Goal: Download file/media

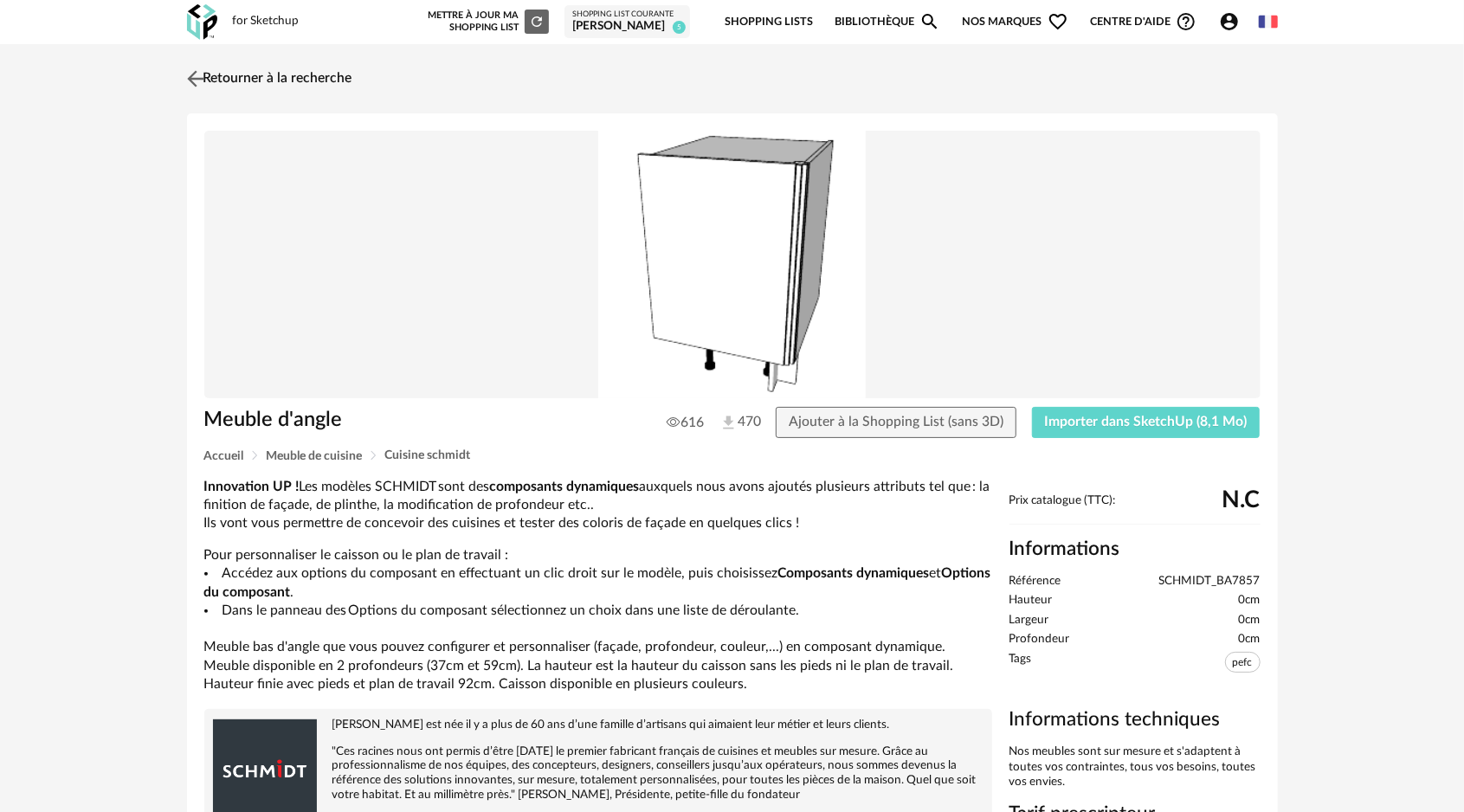
click at [195, 76] on img at bounding box center [195, 79] width 25 height 25
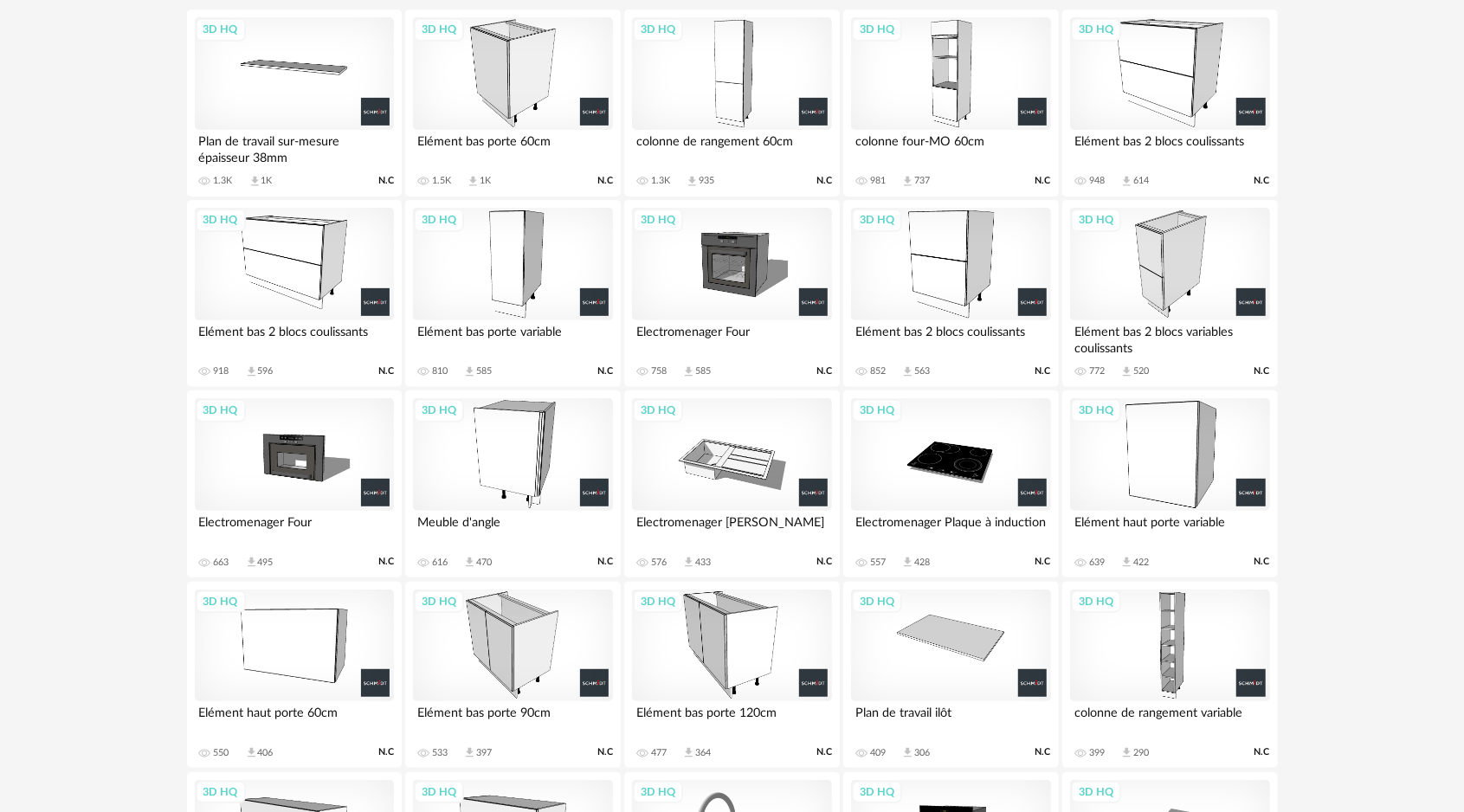
scroll to position [280, 0]
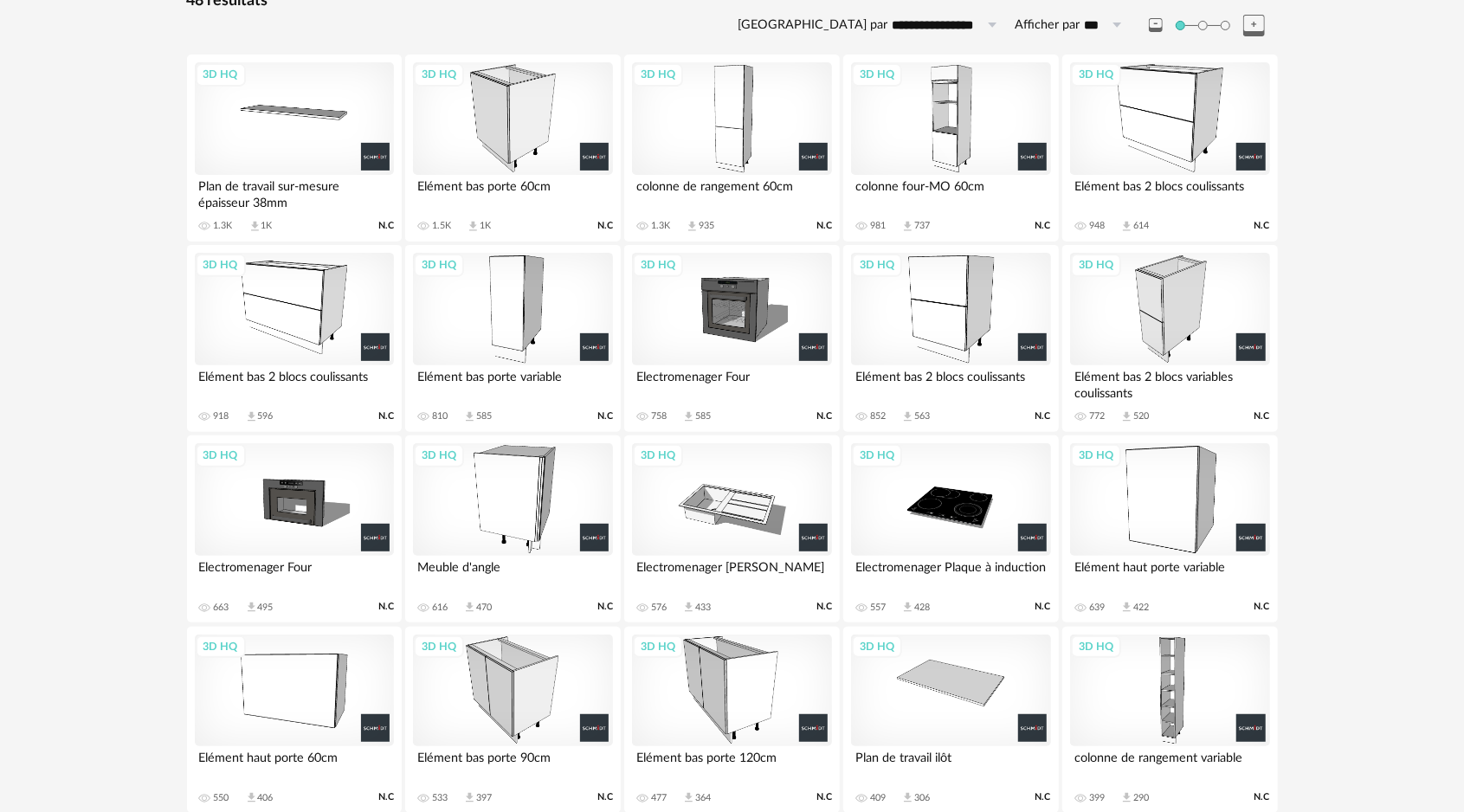
click at [520, 109] on div "3D HQ" at bounding box center [512, 119] width 199 height 112
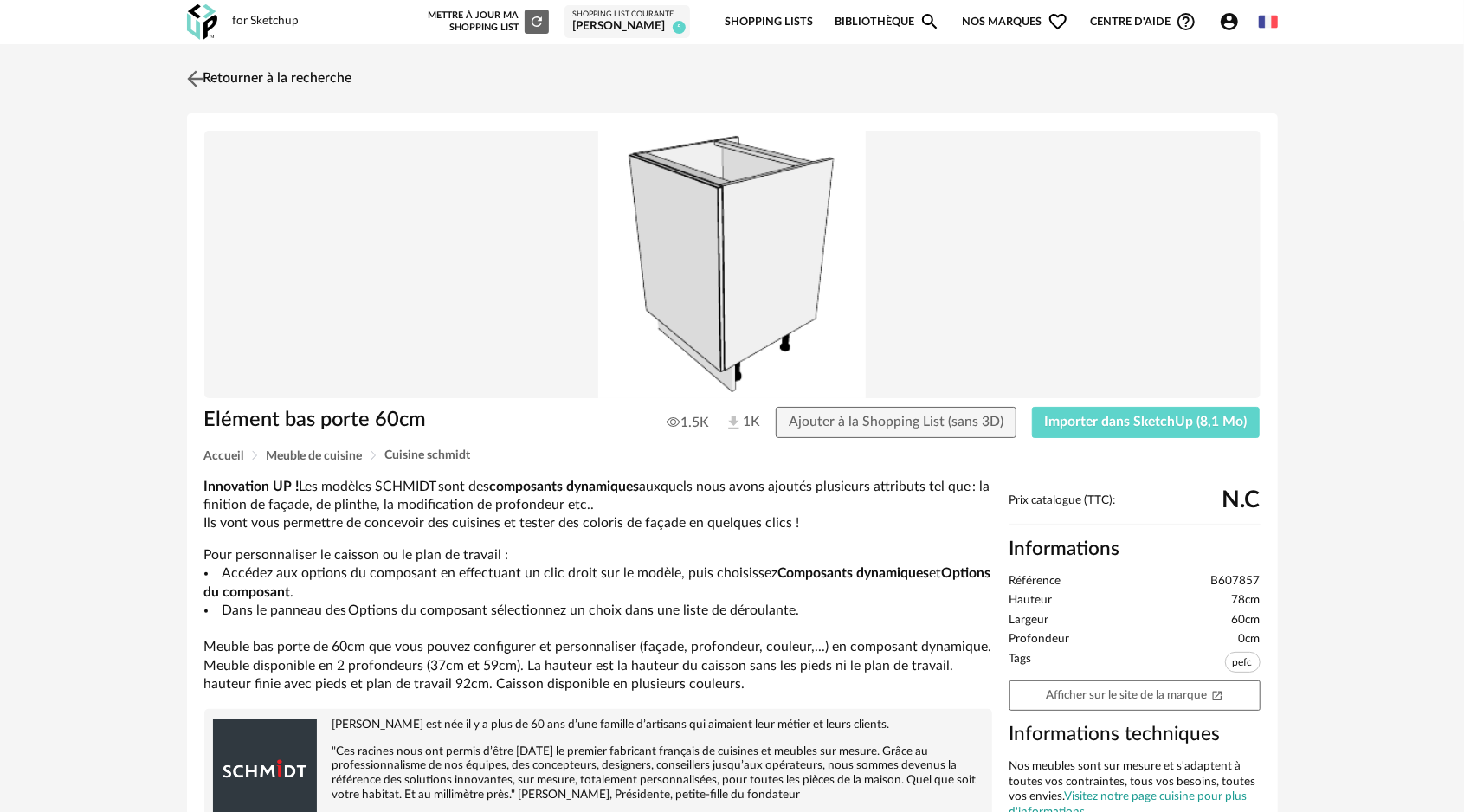
click at [190, 78] on img at bounding box center [195, 79] width 25 height 25
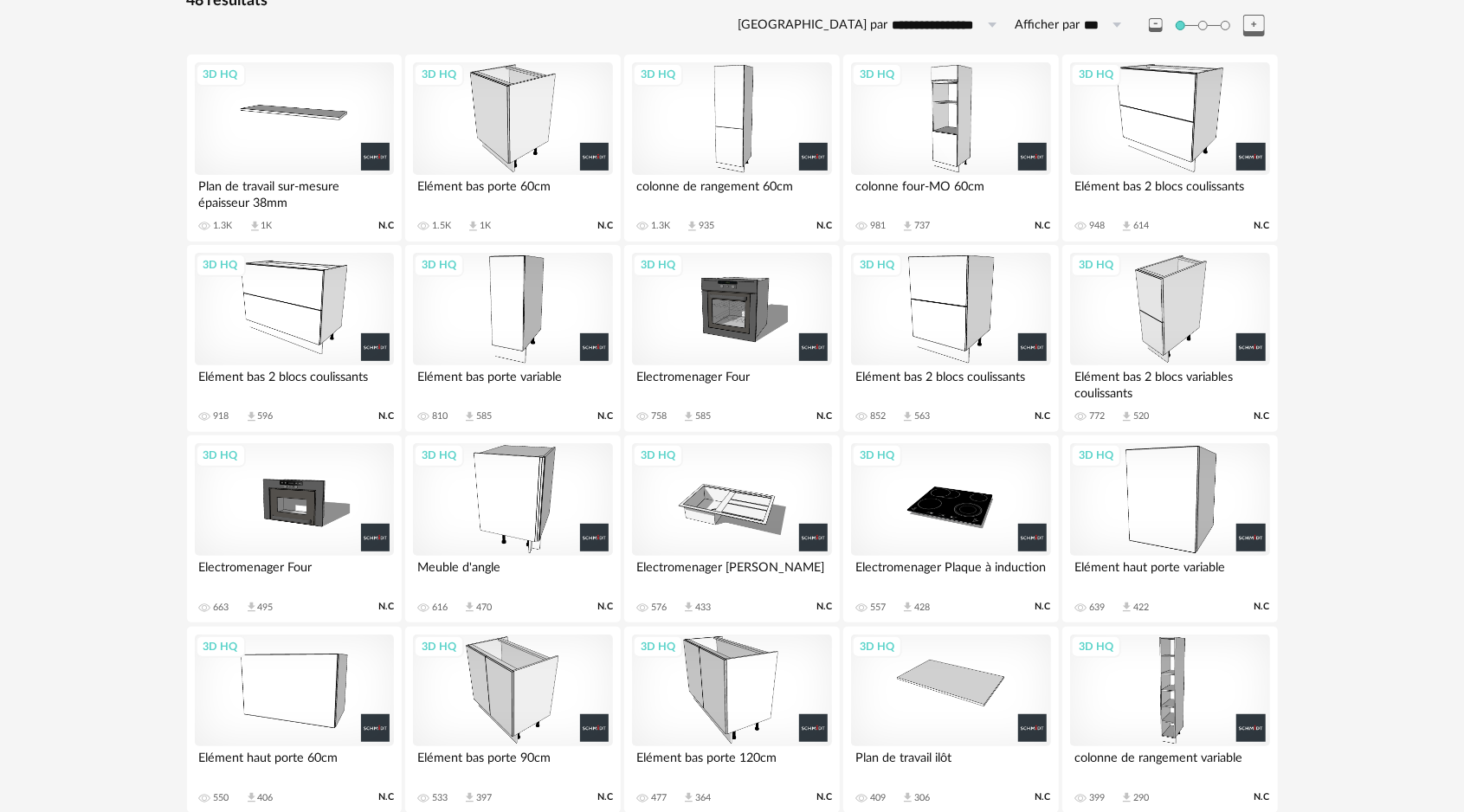
click at [537, 337] on div "3D HQ" at bounding box center [512, 309] width 199 height 112
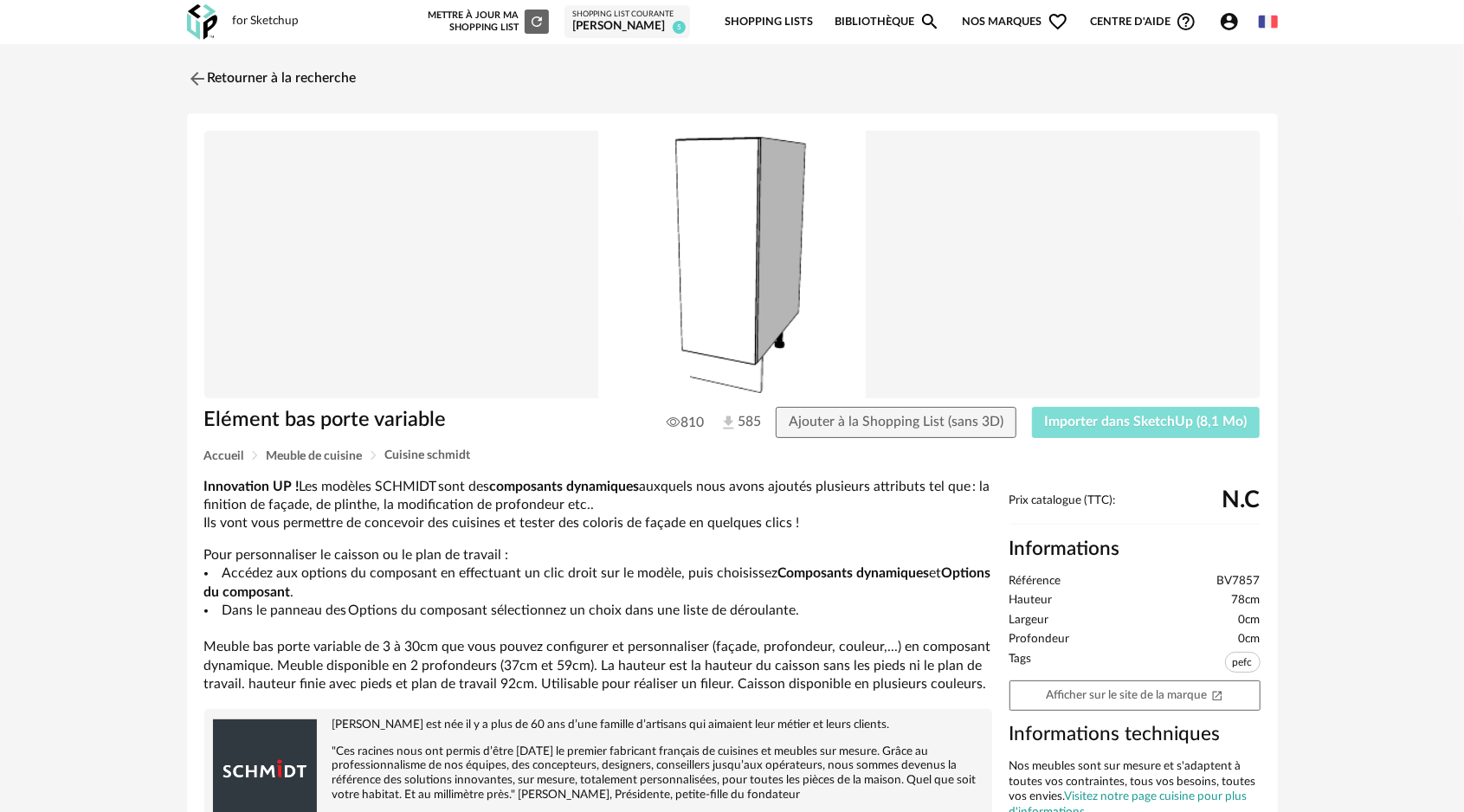
click at [1098, 426] on span "Importer dans SketchUp (8,1 Mo)" at bounding box center [1146, 422] width 203 height 14
click at [189, 75] on img at bounding box center [195, 79] width 25 height 25
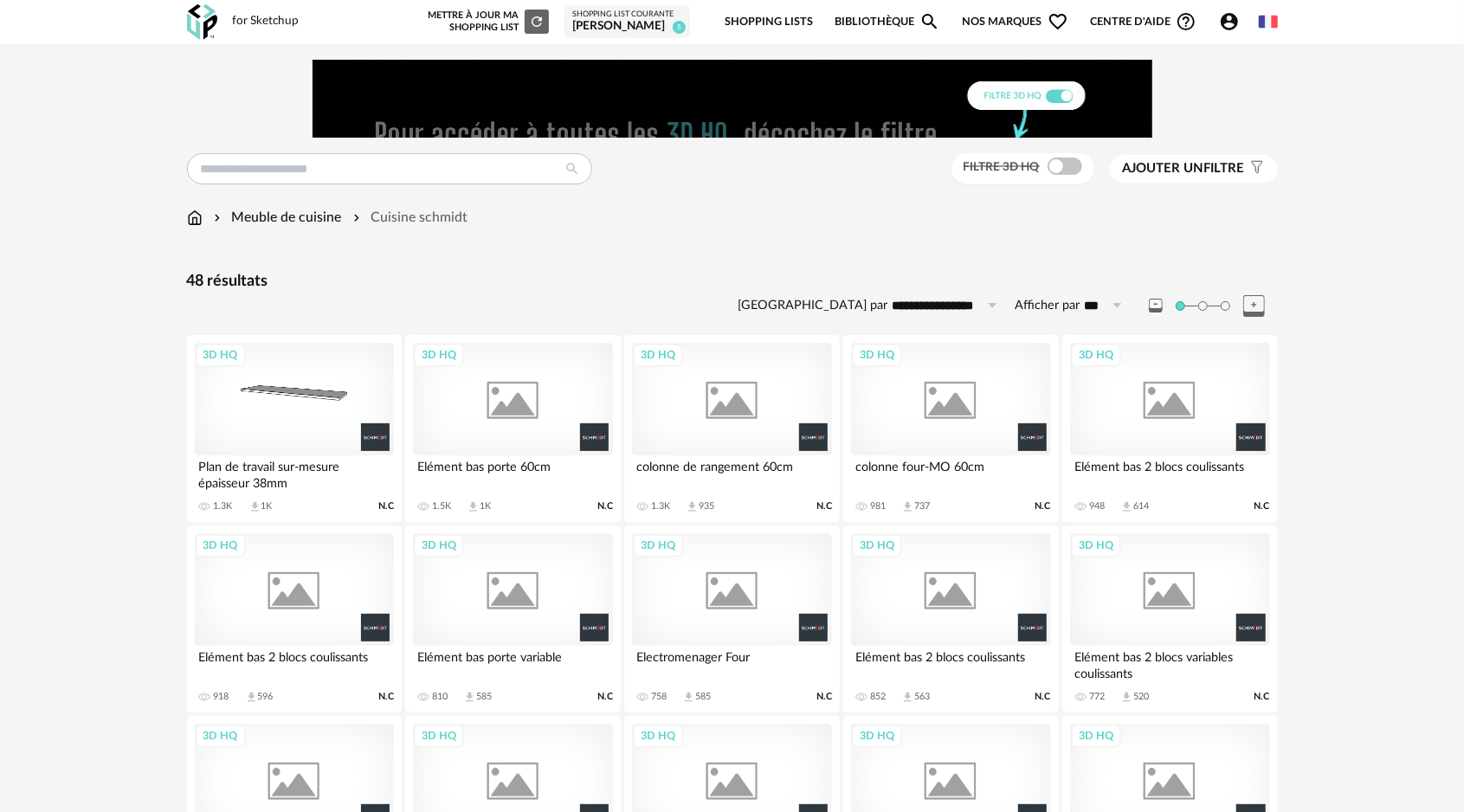
scroll to position [337, 0]
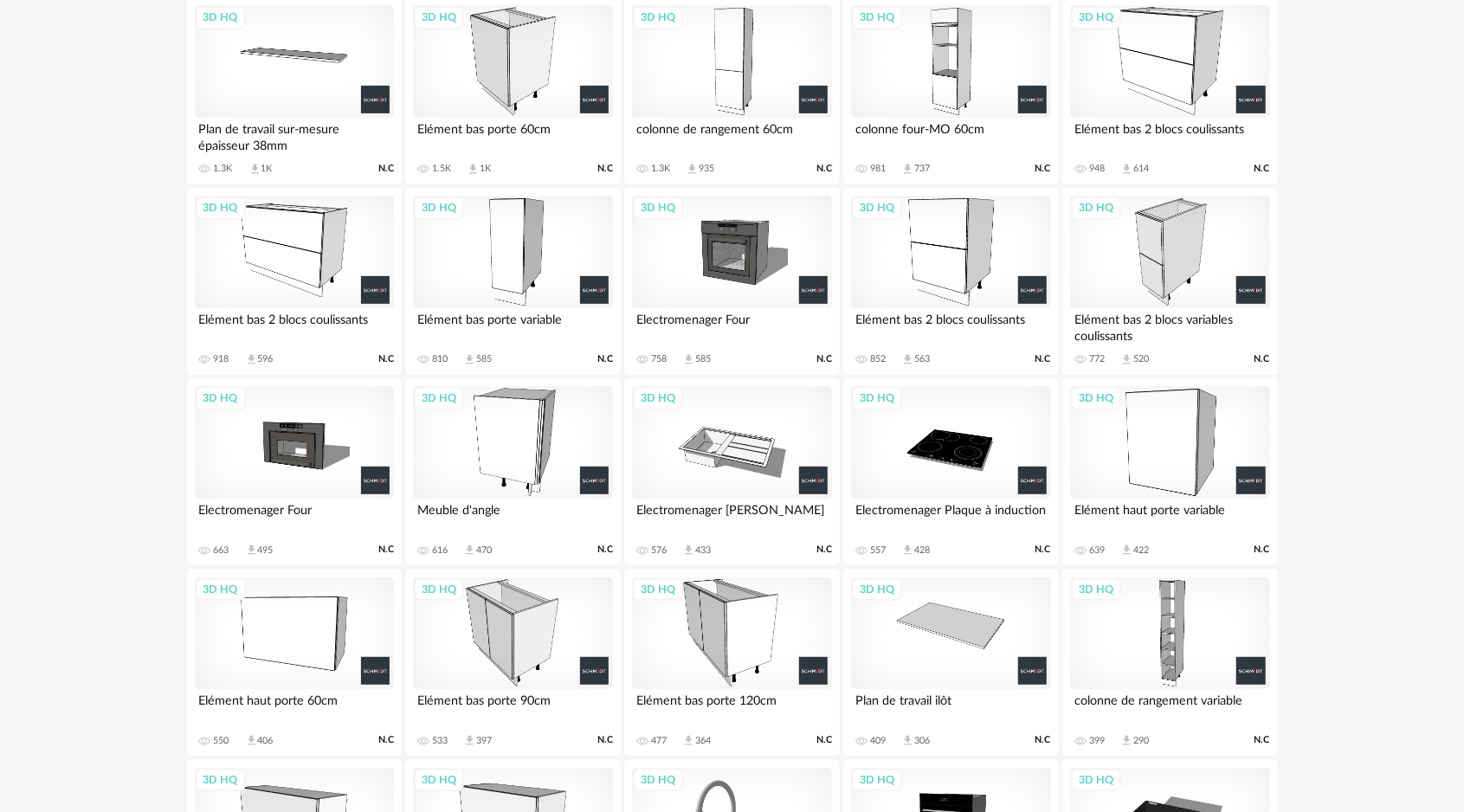
click at [1176, 246] on div "3D HQ" at bounding box center [1169, 252] width 199 height 112
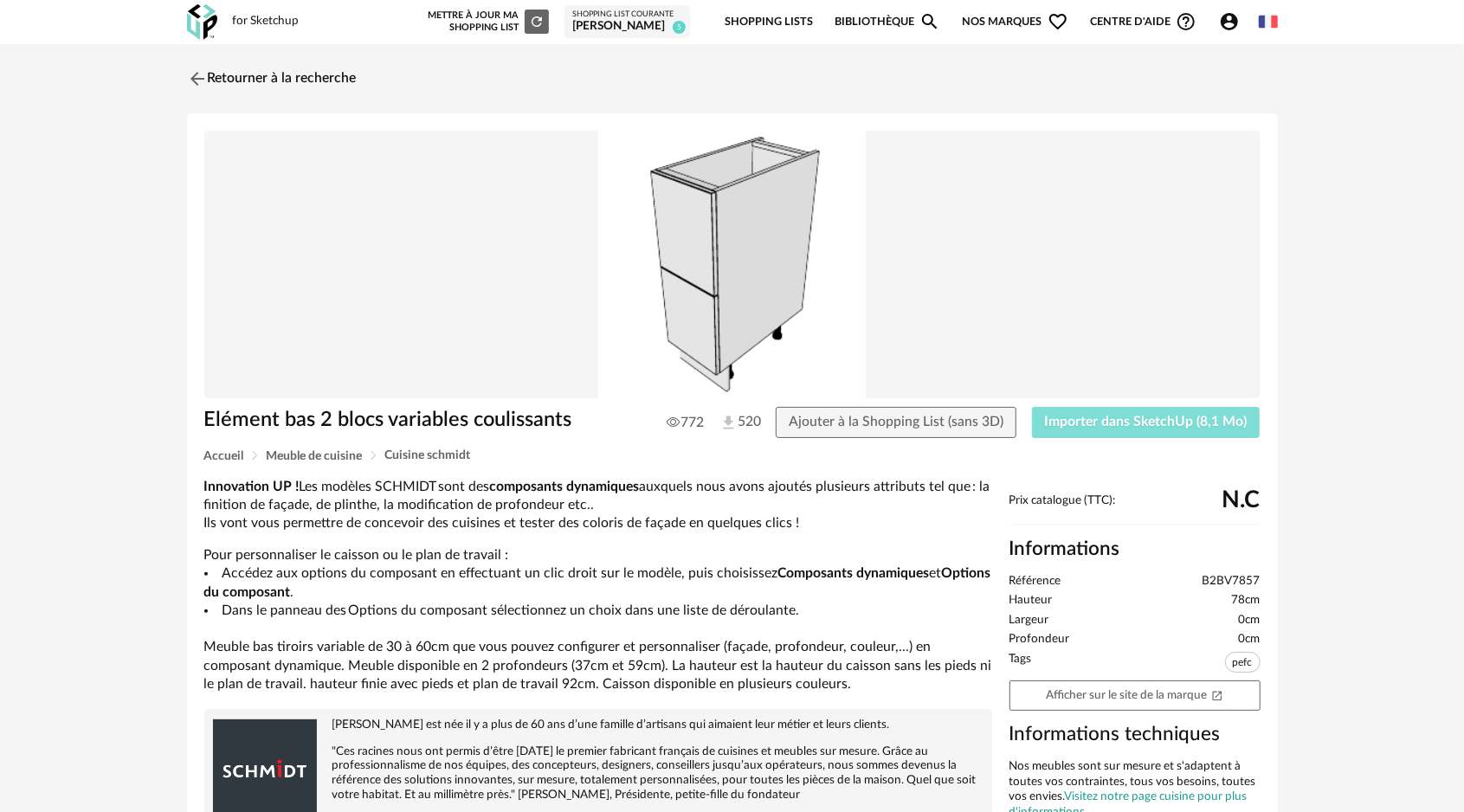
click at [1107, 426] on span "Importer dans SketchUp (8,1 Mo)" at bounding box center [1146, 422] width 203 height 14
click at [201, 81] on img at bounding box center [195, 79] width 25 height 25
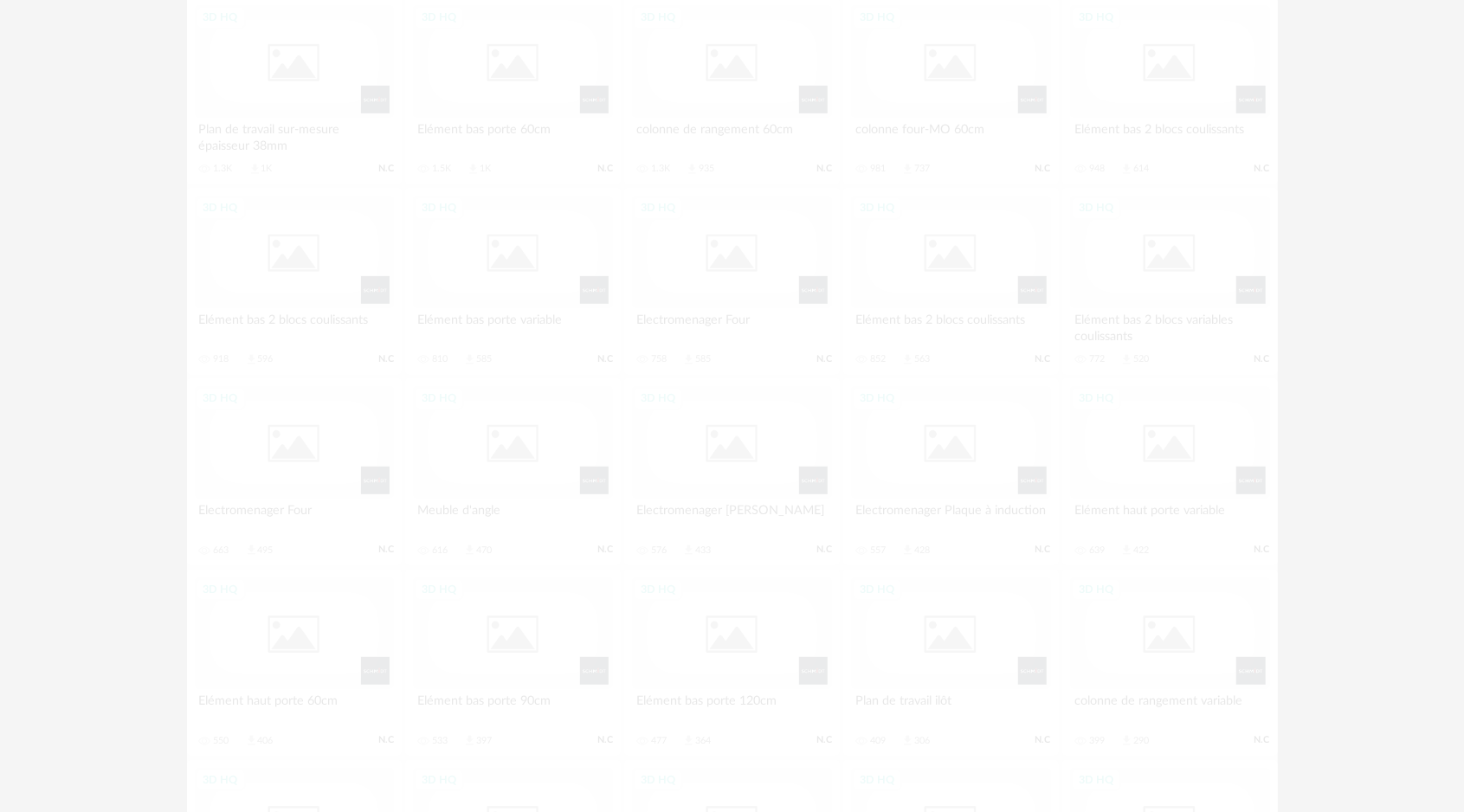
scroll to position [395, 0]
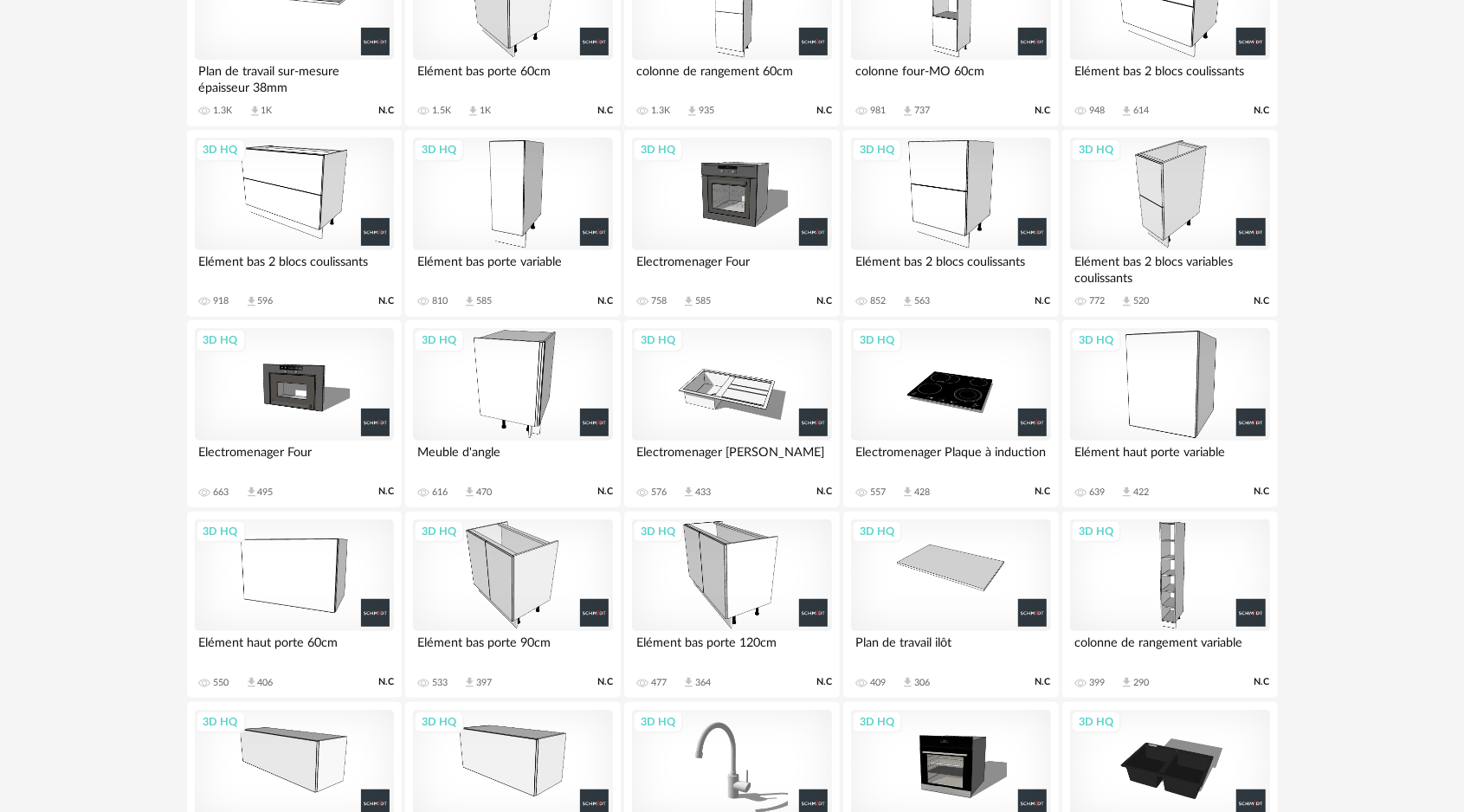
click at [951, 187] on div "3D HQ" at bounding box center [950, 194] width 199 height 112
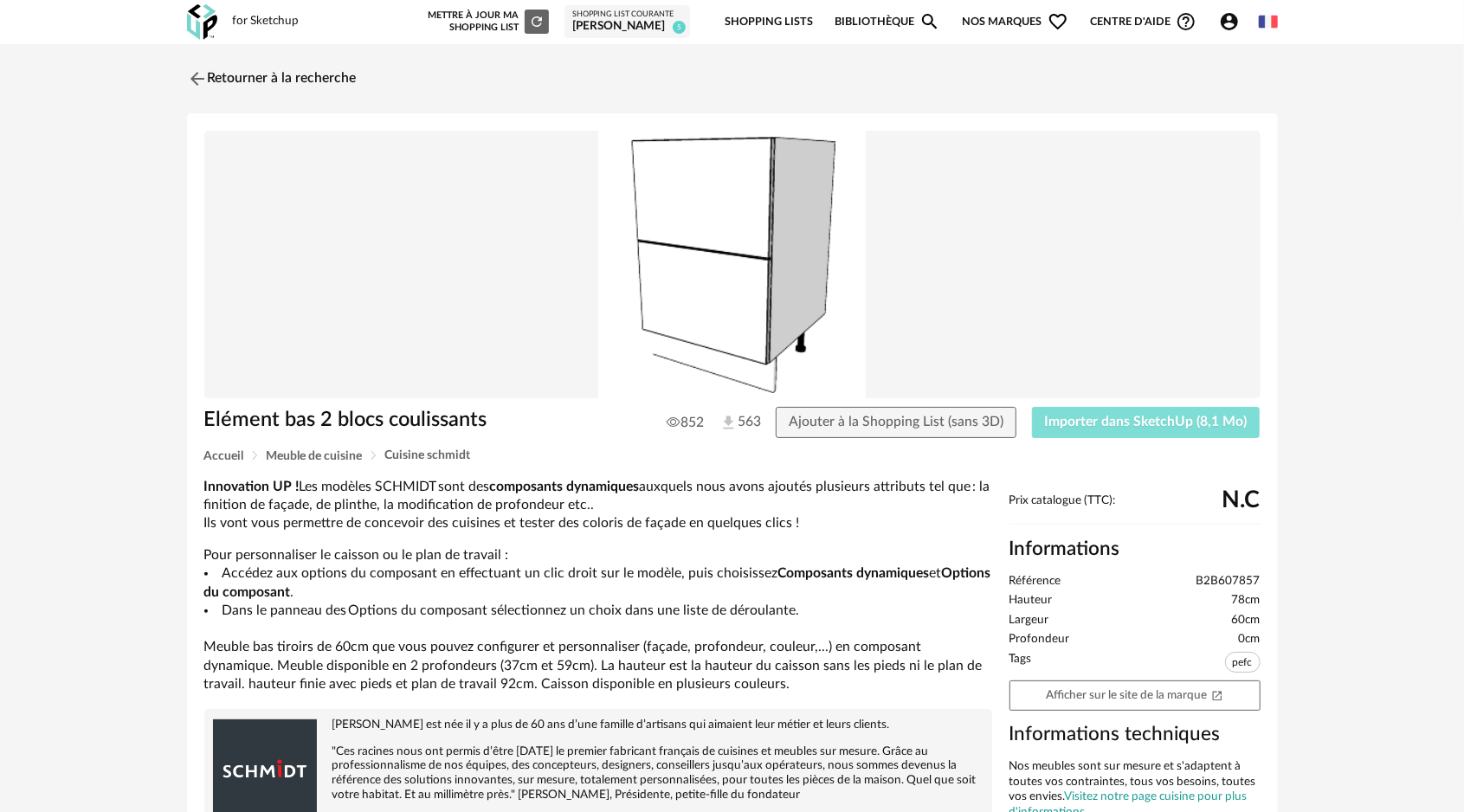
click at [1089, 426] on span "Importer dans SketchUp (8,1 Mo)" at bounding box center [1146, 422] width 203 height 14
click at [191, 74] on img at bounding box center [195, 79] width 25 height 25
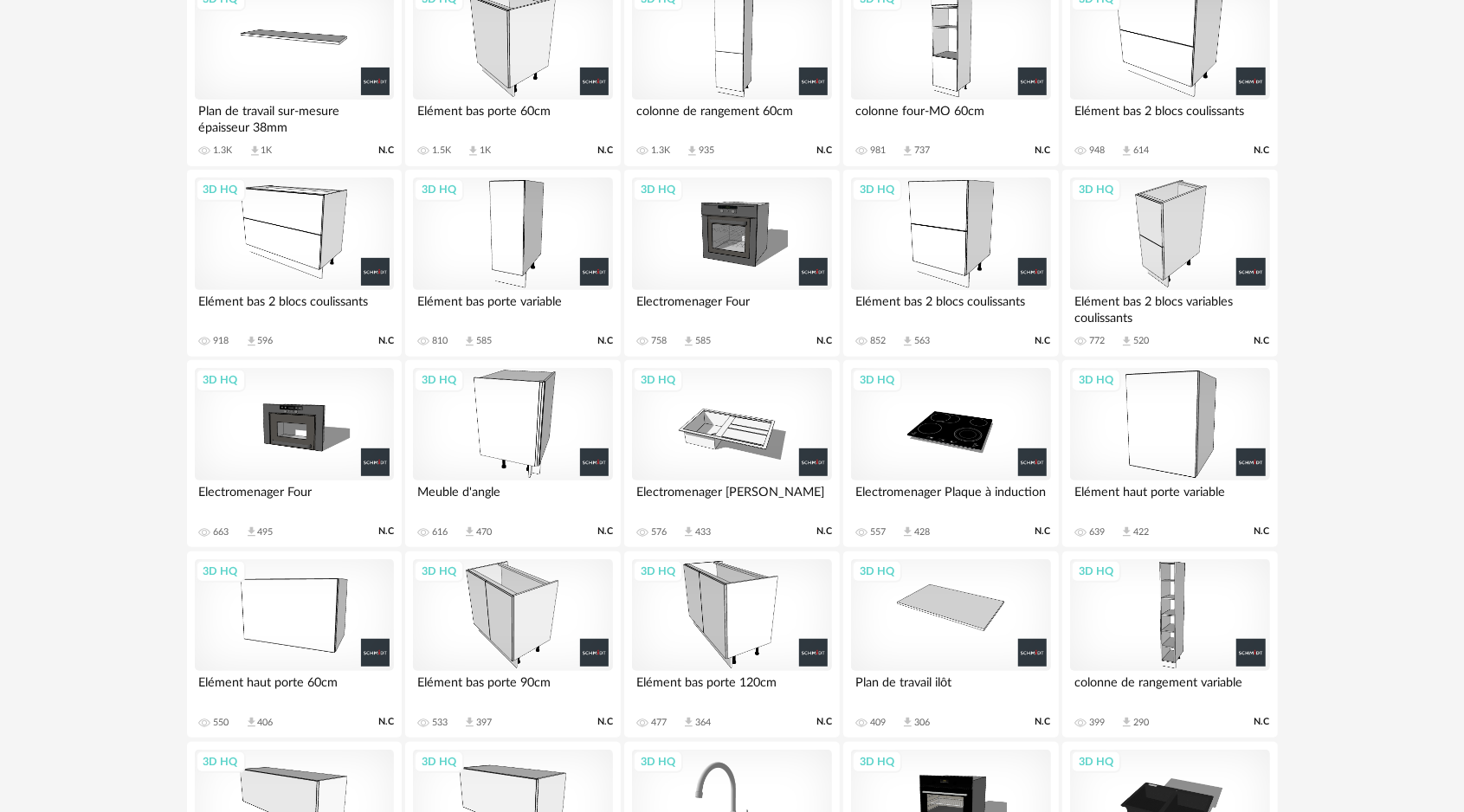
scroll to position [309, 0]
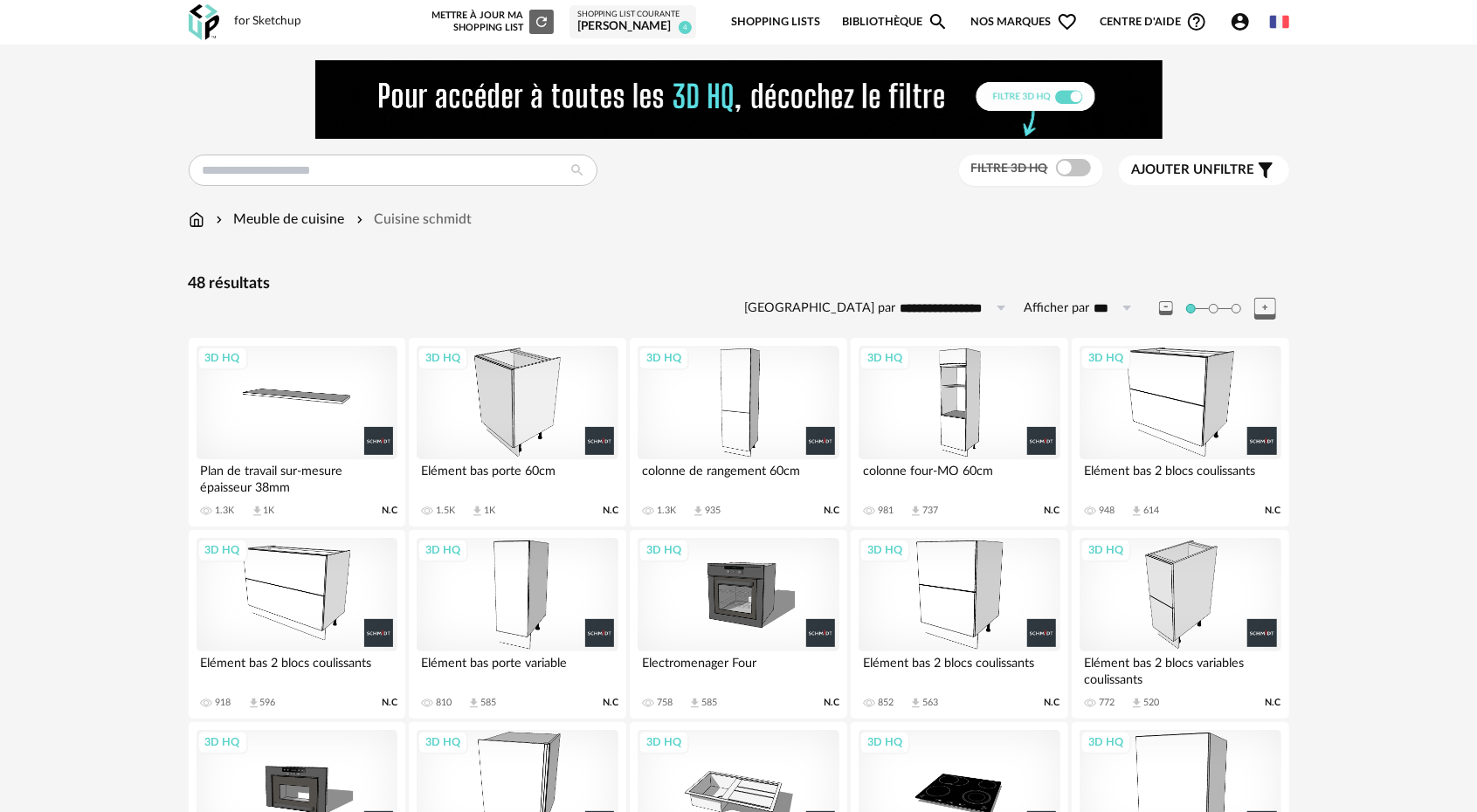
click at [305, 401] on div "3D HQ" at bounding box center [296, 402] width 201 height 113
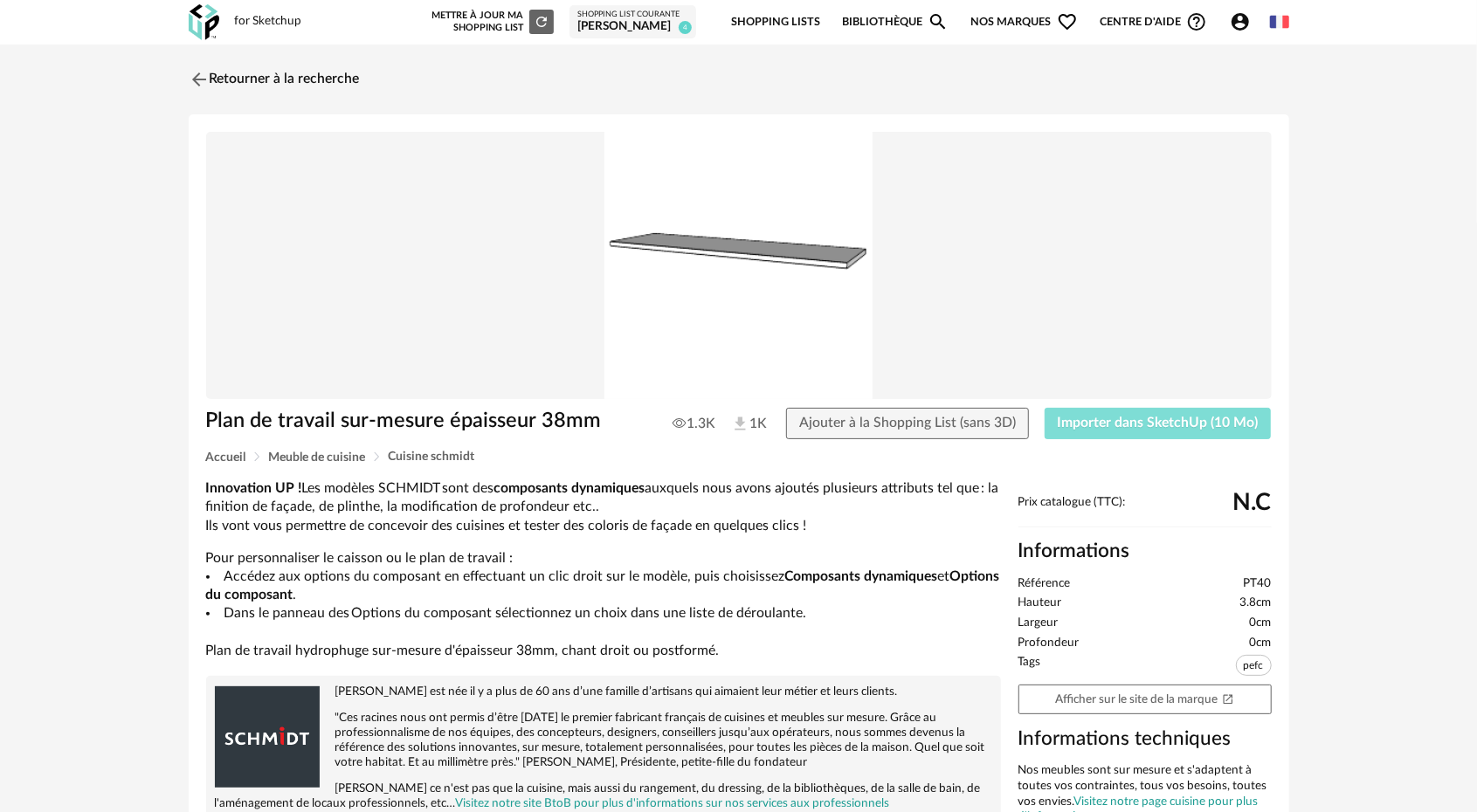
click at [1121, 422] on span "Importer dans SketchUp (10 Mo)" at bounding box center [1158, 423] width 201 height 14
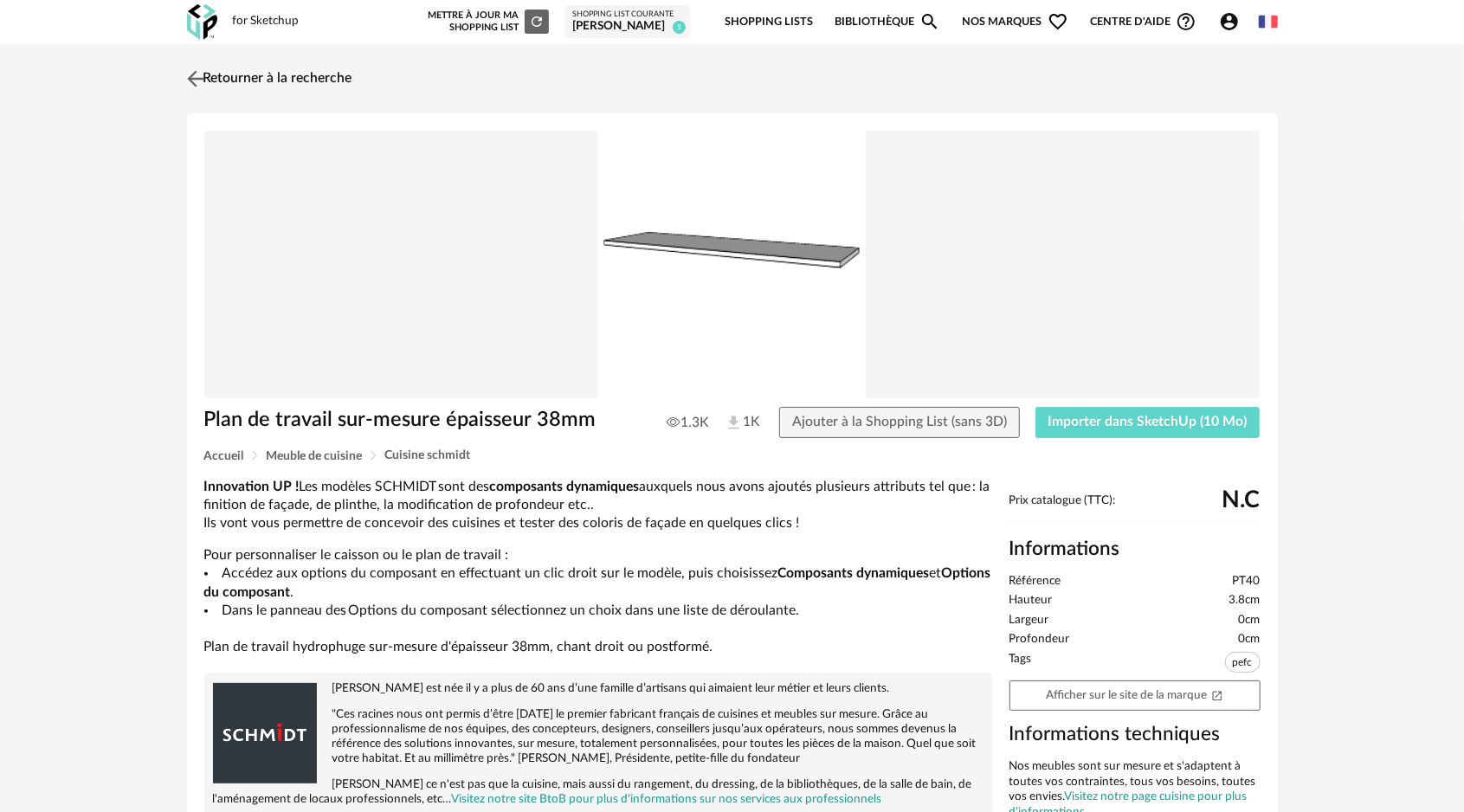
click at [199, 83] on img at bounding box center [195, 79] width 25 height 25
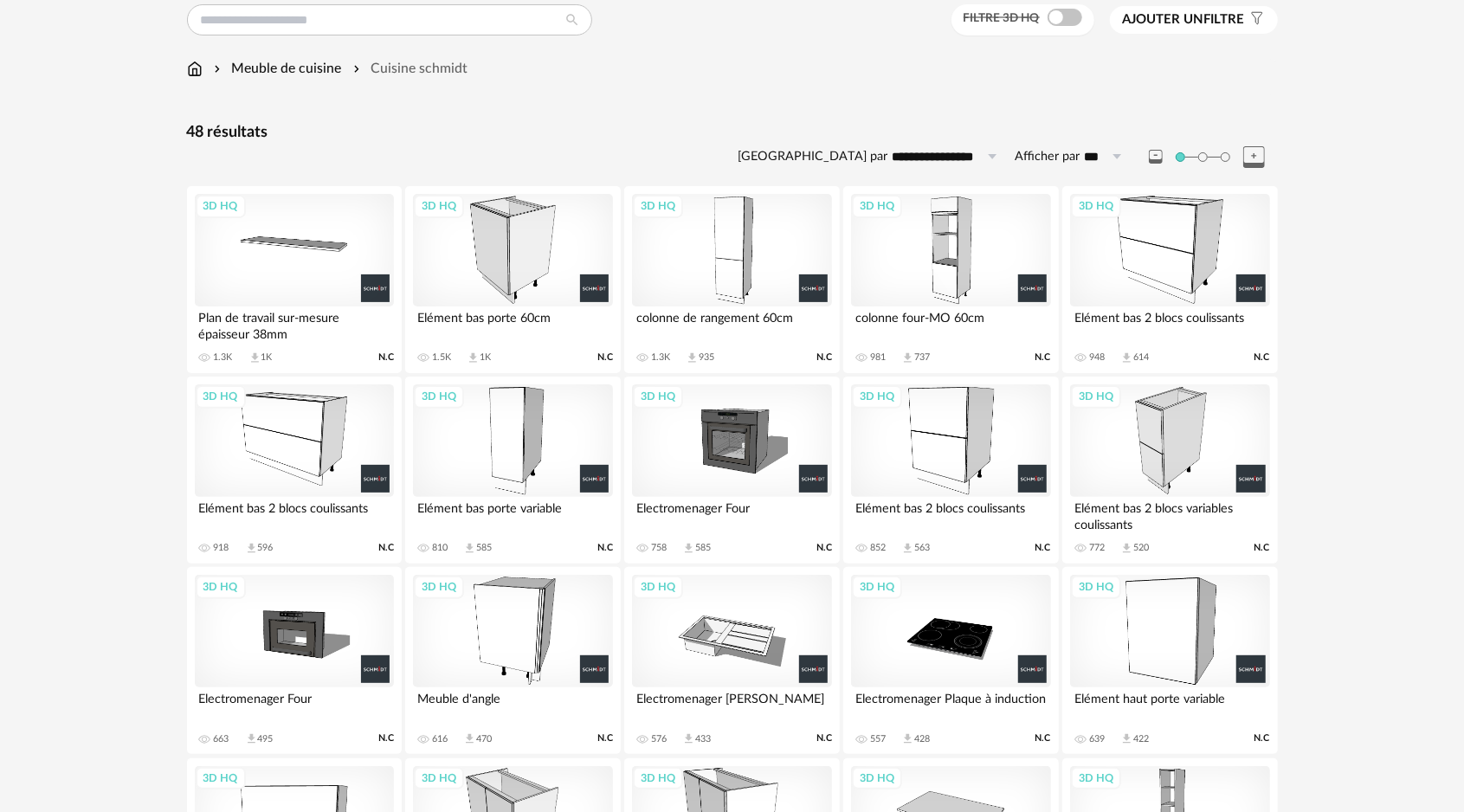
scroll to position [173, 0]
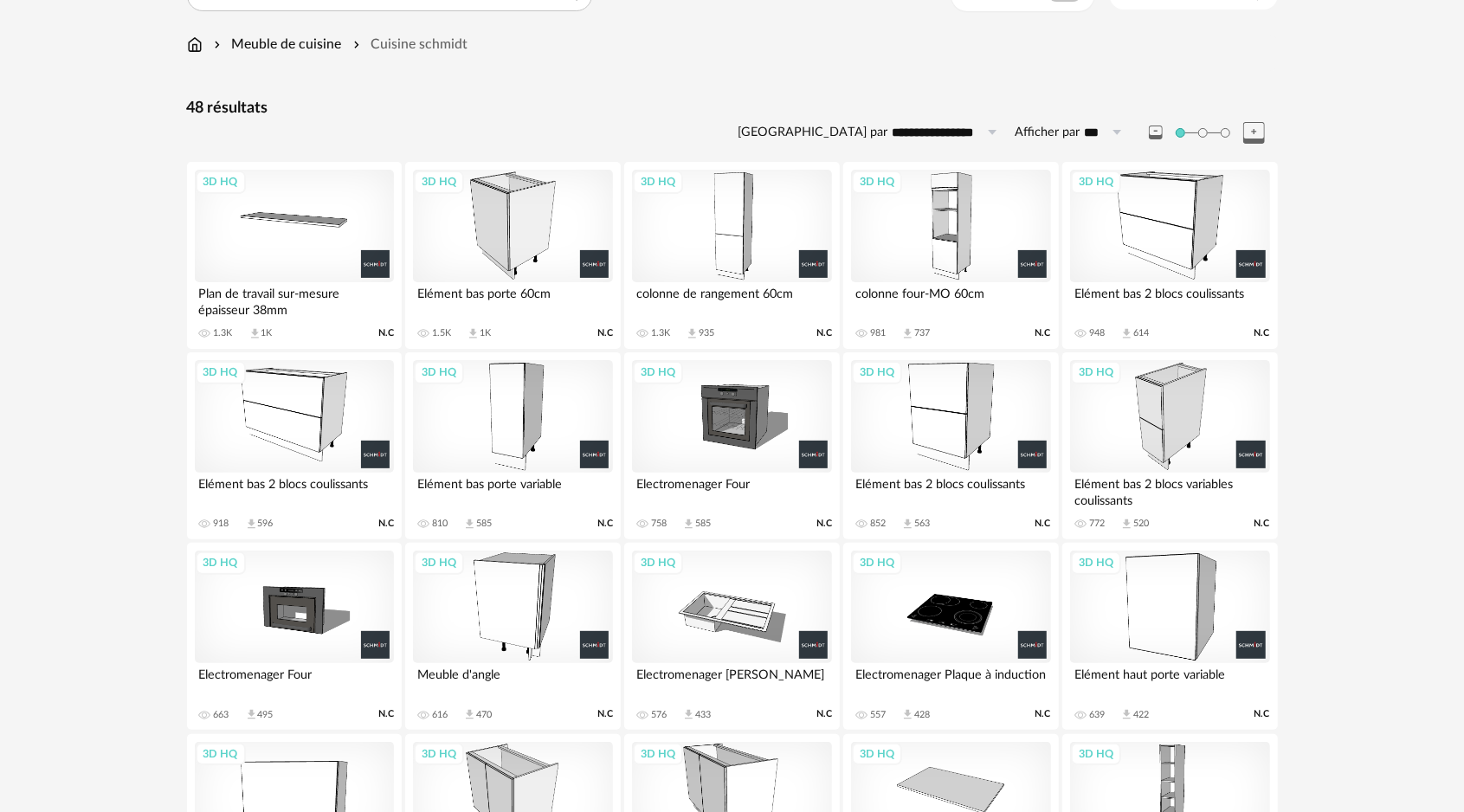
click at [726, 402] on div "3D HQ" at bounding box center [731, 416] width 199 height 112
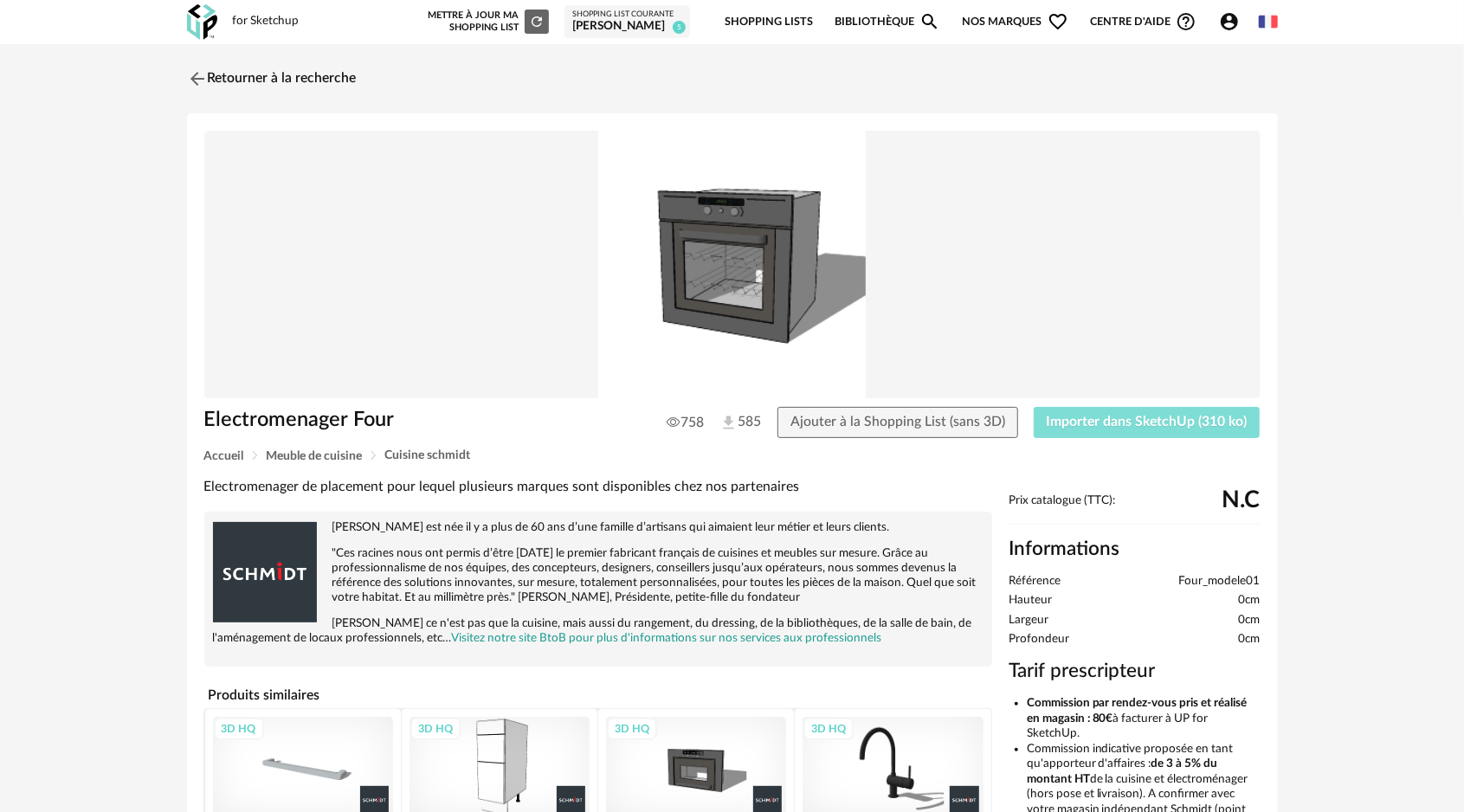
click at [1115, 424] on span "Importer dans SketchUp (310 ko)" at bounding box center [1147, 422] width 201 height 14
click at [193, 79] on img at bounding box center [195, 79] width 25 height 25
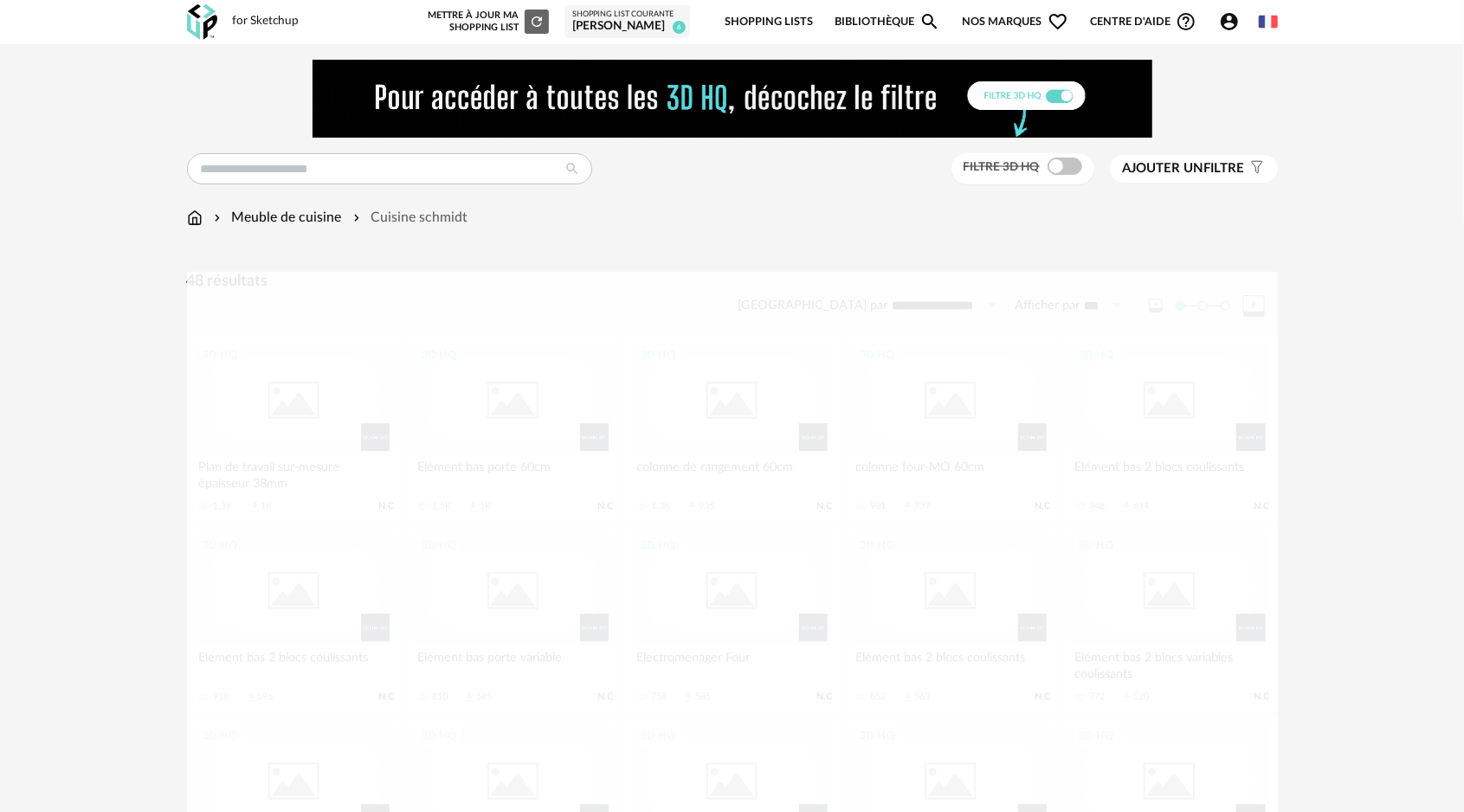
scroll to position [230, 0]
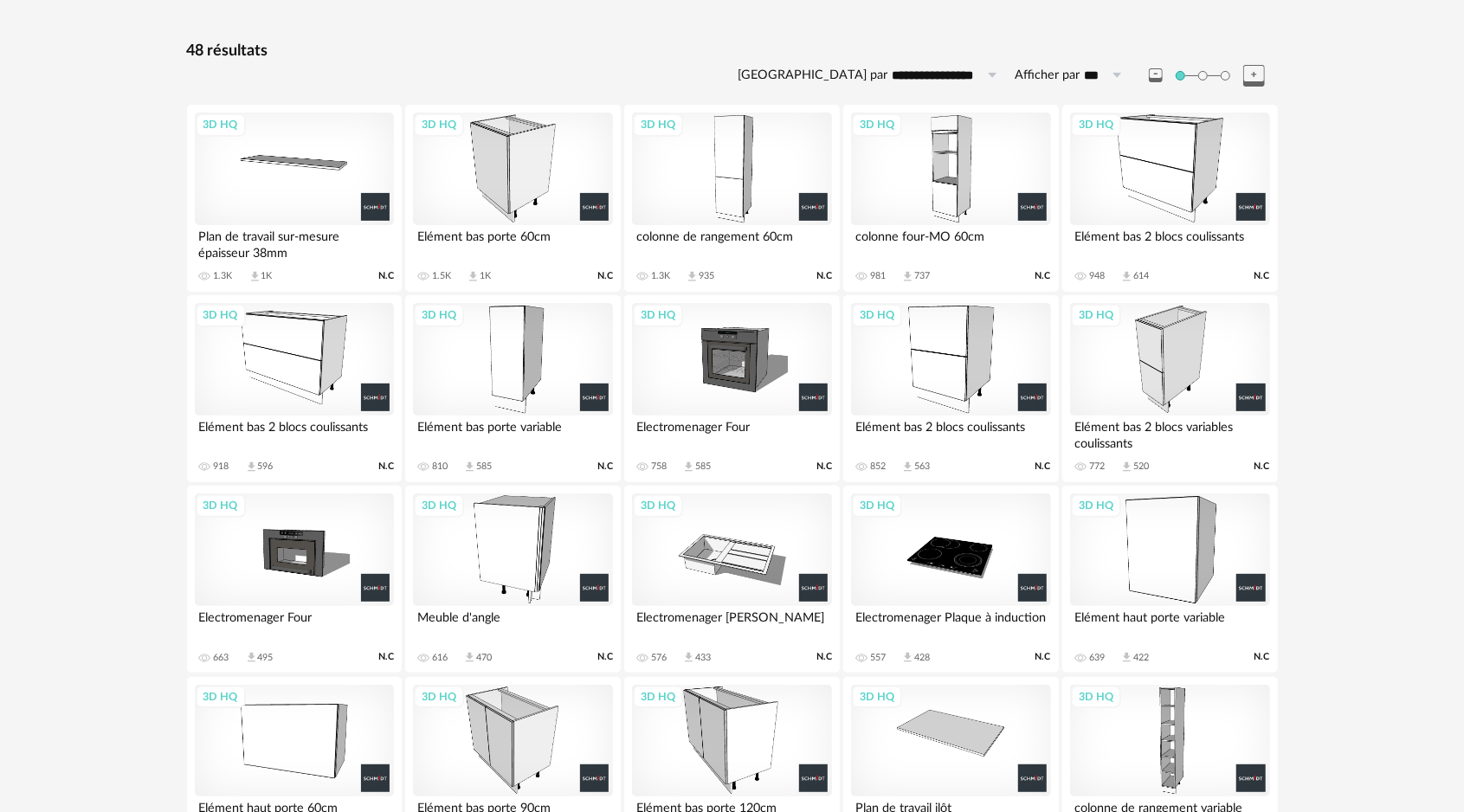
click at [279, 548] on div "3D HQ" at bounding box center [294, 550] width 199 height 112
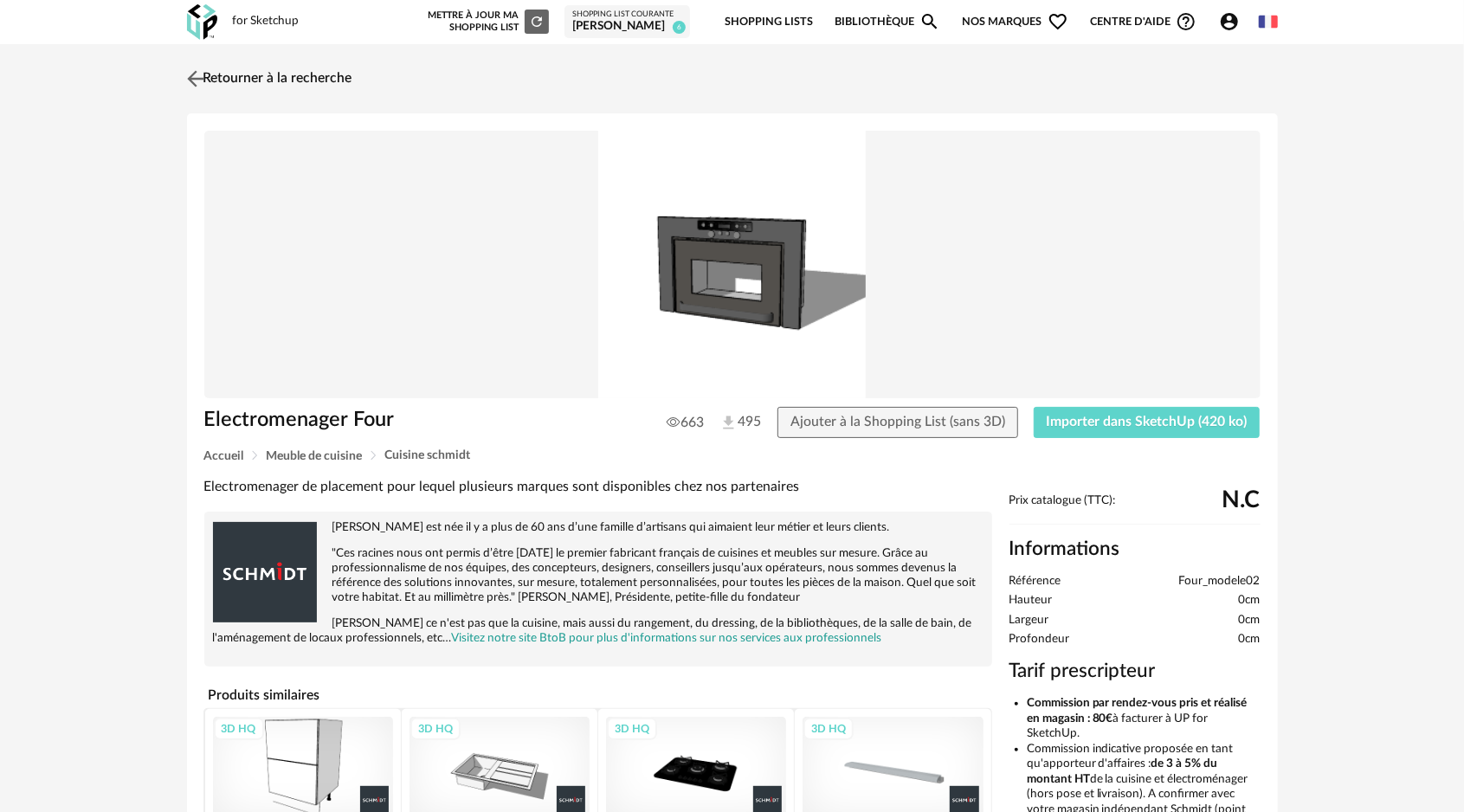
click at [194, 78] on img at bounding box center [195, 79] width 25 height 25
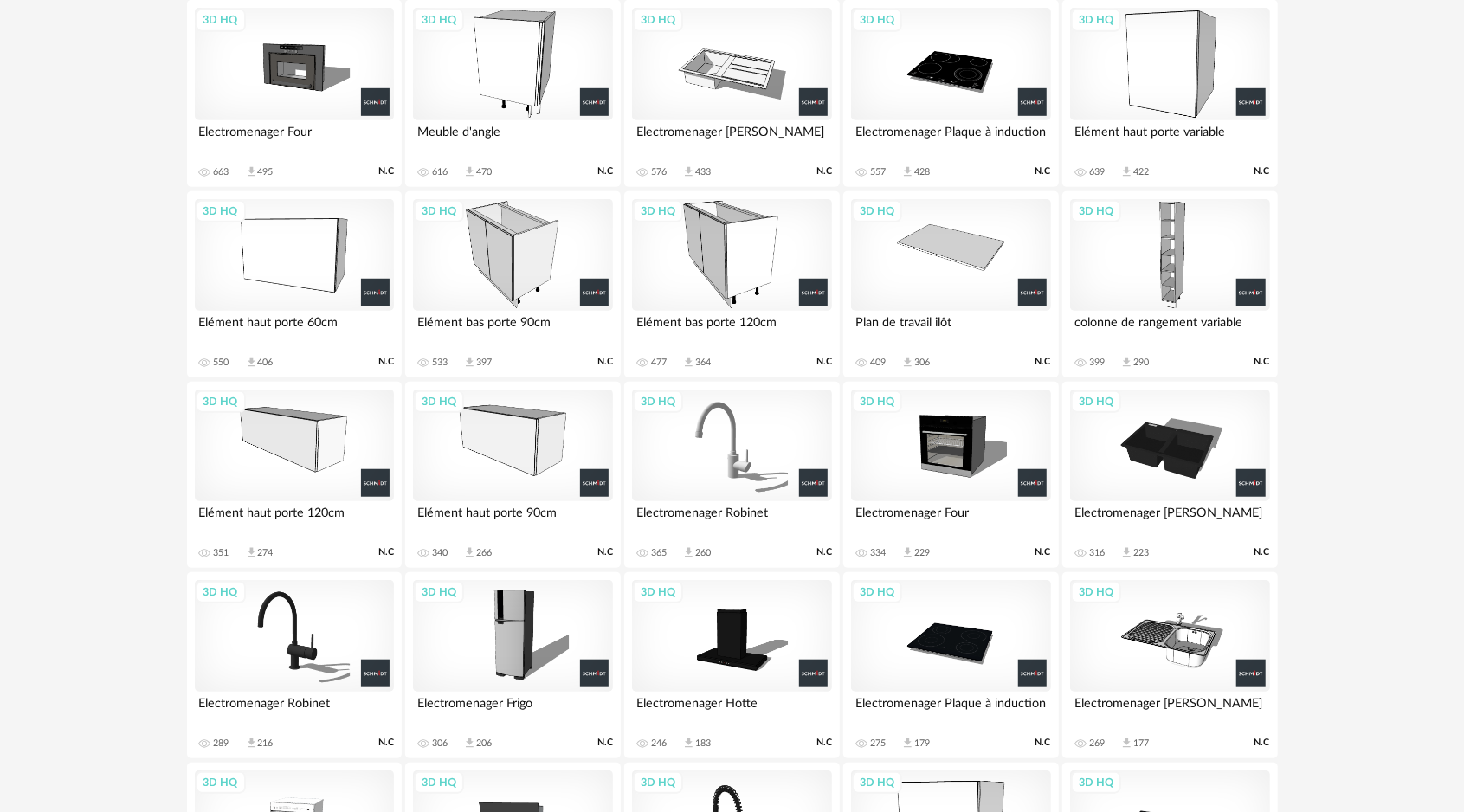
scroll to position [715, 0]
click at [317, 77] on div "3D HQ" at bounding box center [294, 65] width 199 height 112
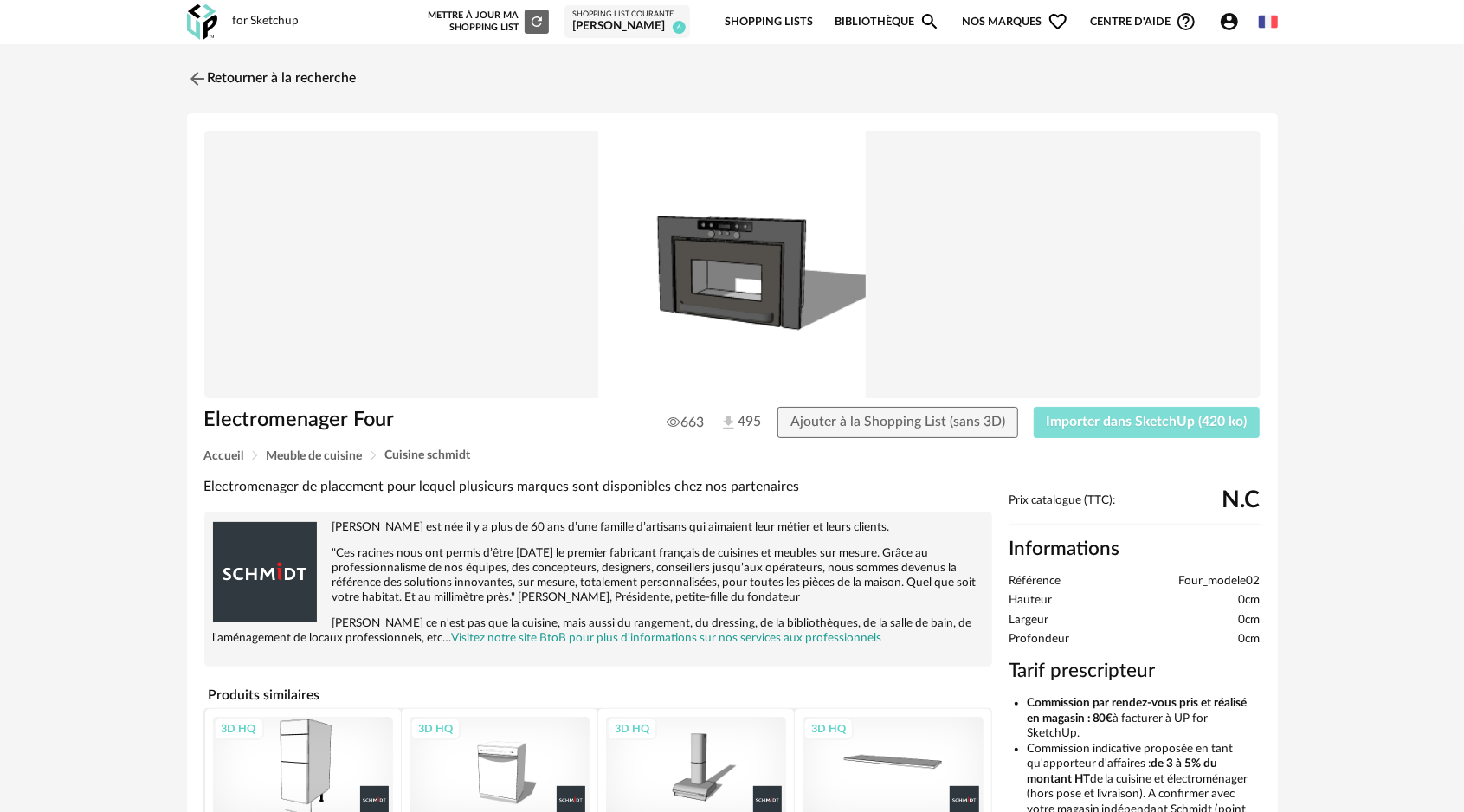
click at [1074, 412] on button "Importer dans SketchUp (420 ko)" at bounding box center [1147, 422] width 227 height 31
click at [195, 80] on img at bounding box center [195, 79] width 25 height 25
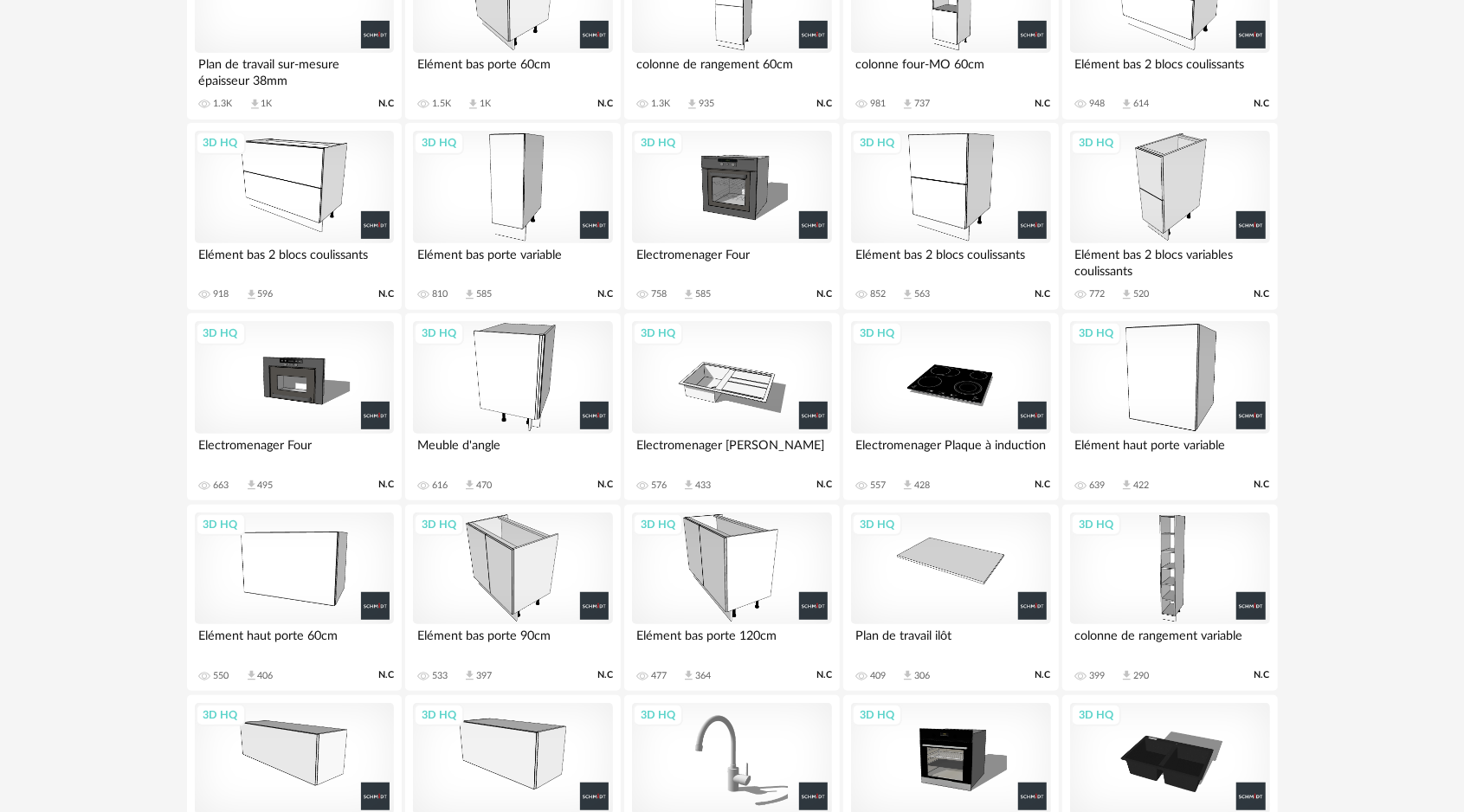
scroll to position [369, 0]
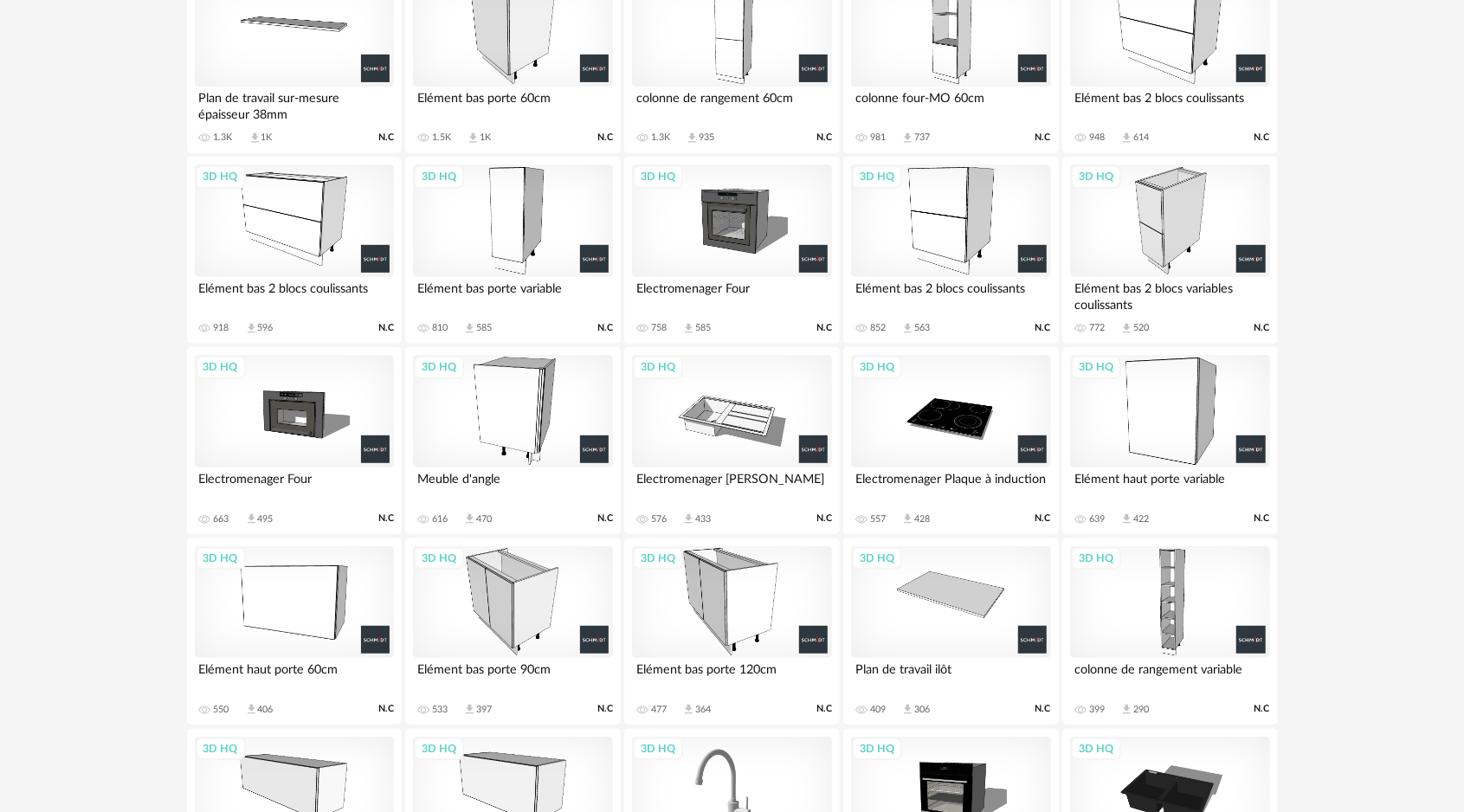
click at [726, 418] on div "3D HQ" at bounding box center [731, 411] width 199 height 112
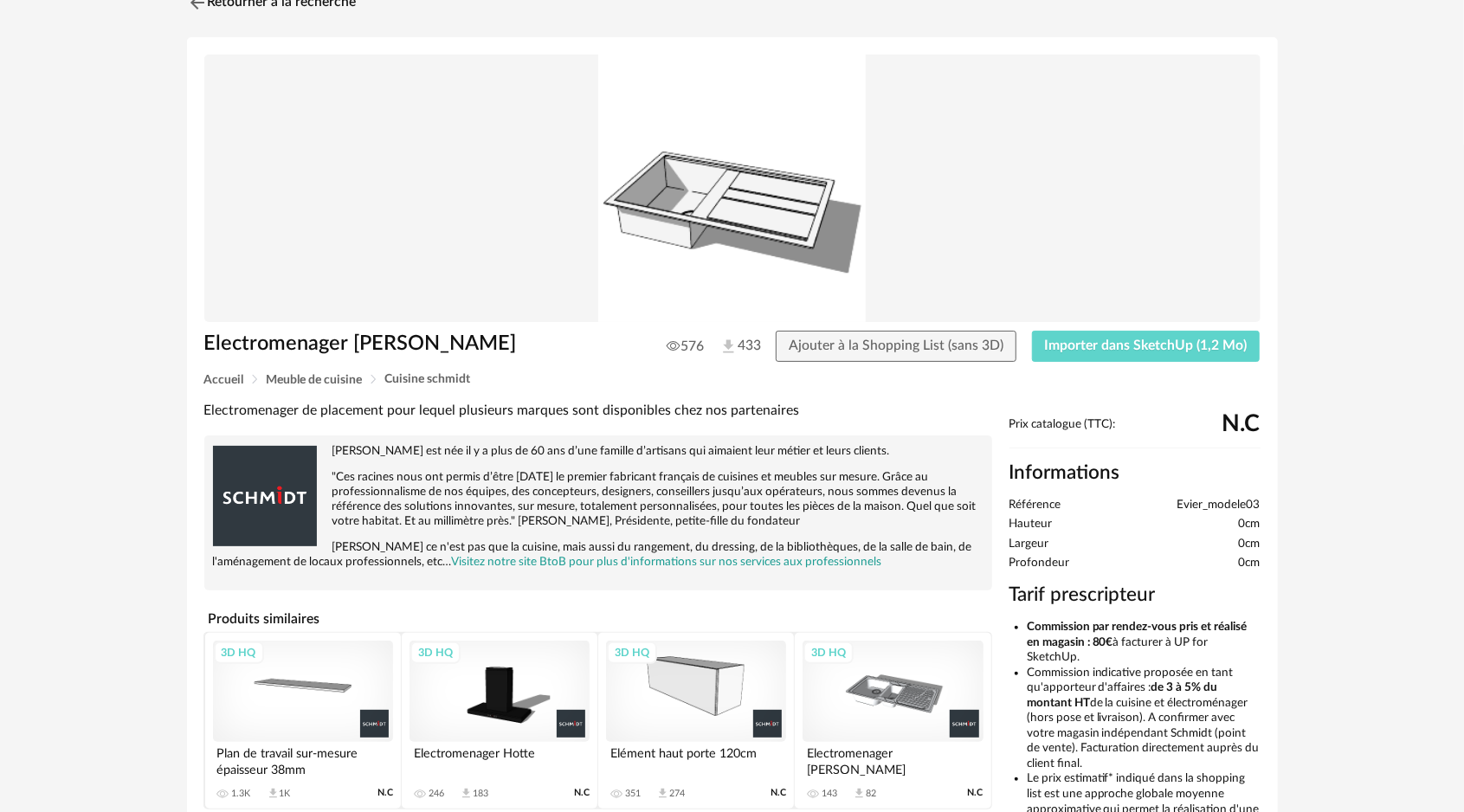
scroll to position [71, 0]
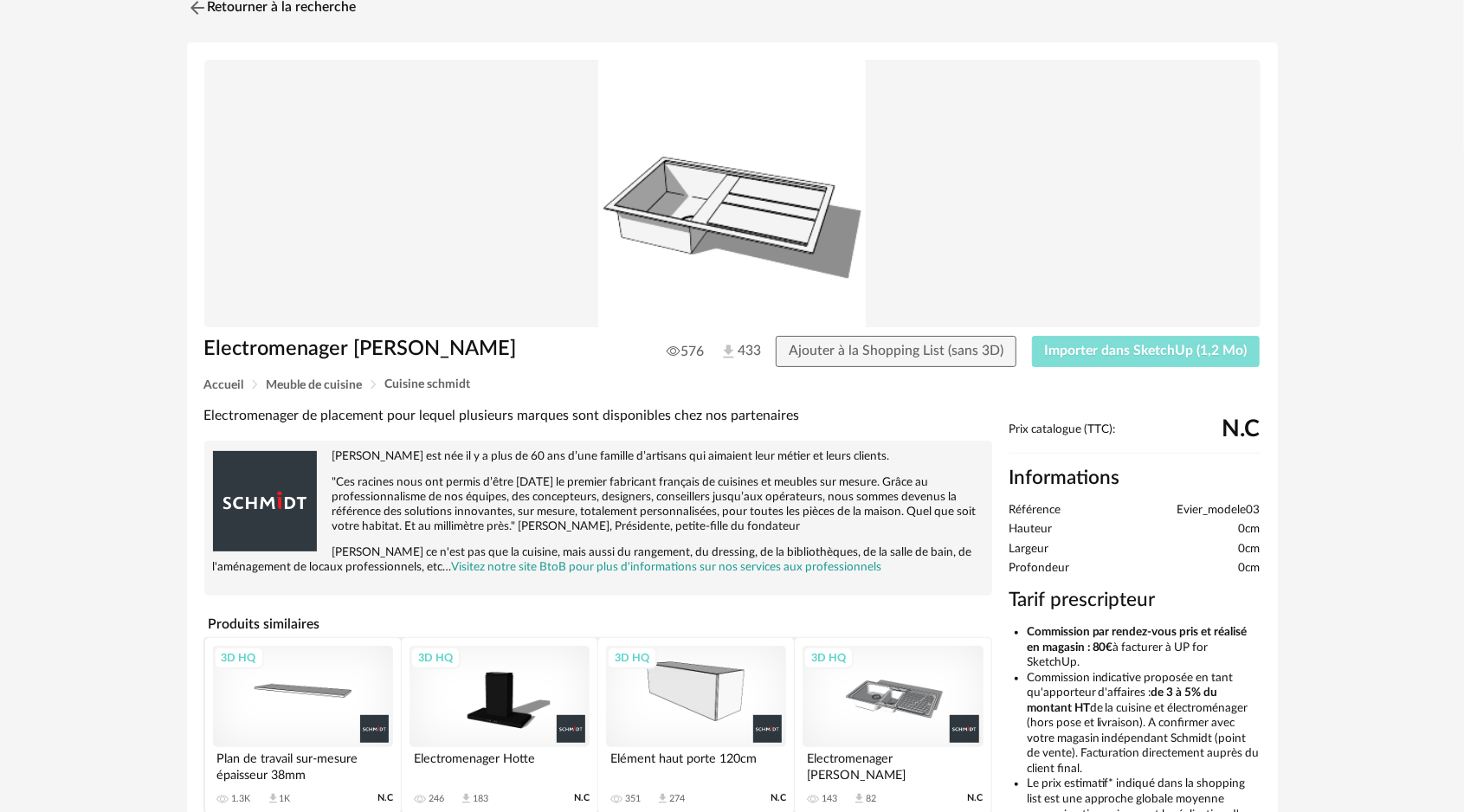
click at [1091, 347] on span "Importer dans SketchUp (1,2 Mo)" at bounding box center [1146, 351] width 203 height 14
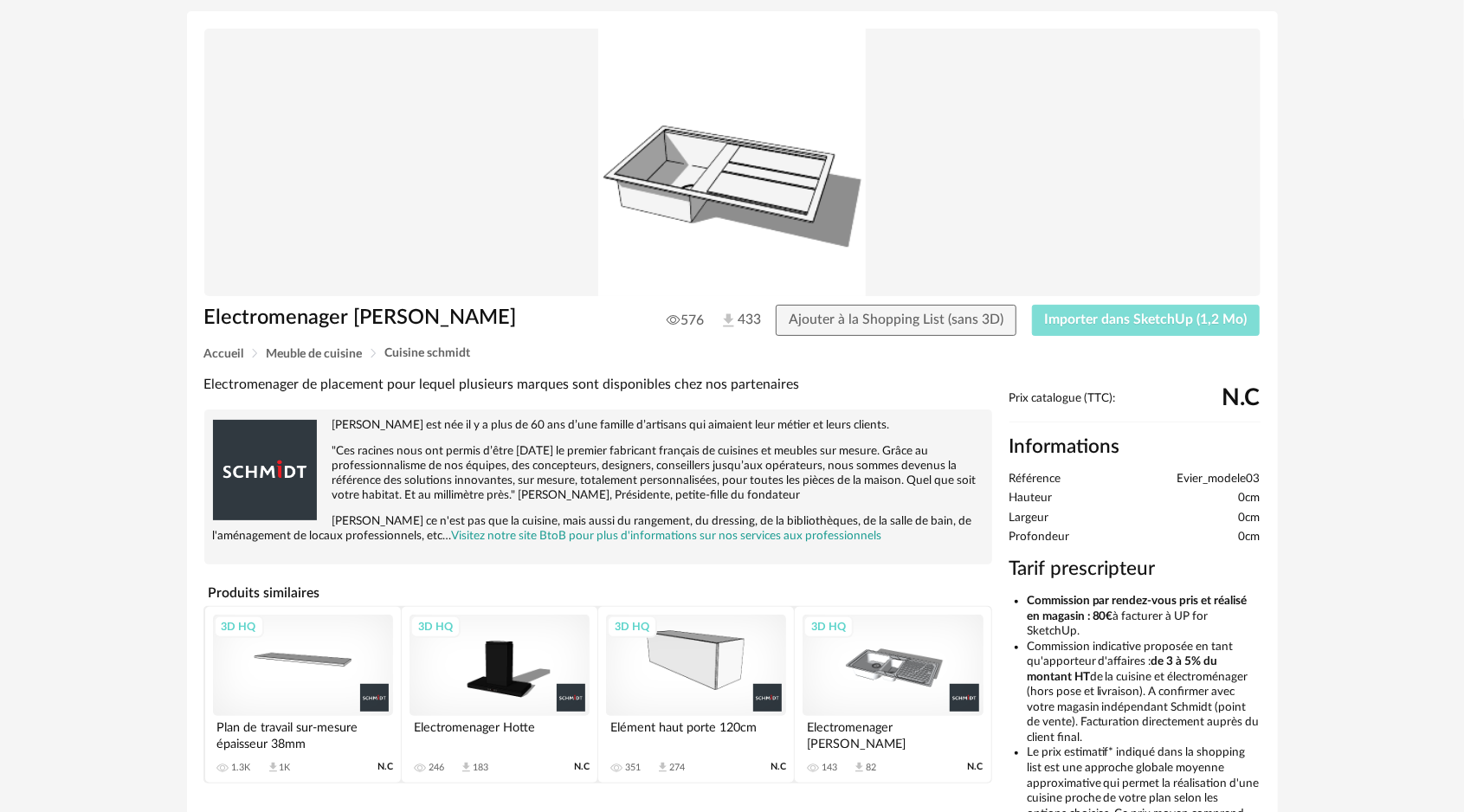
scroll to position [0, 0]
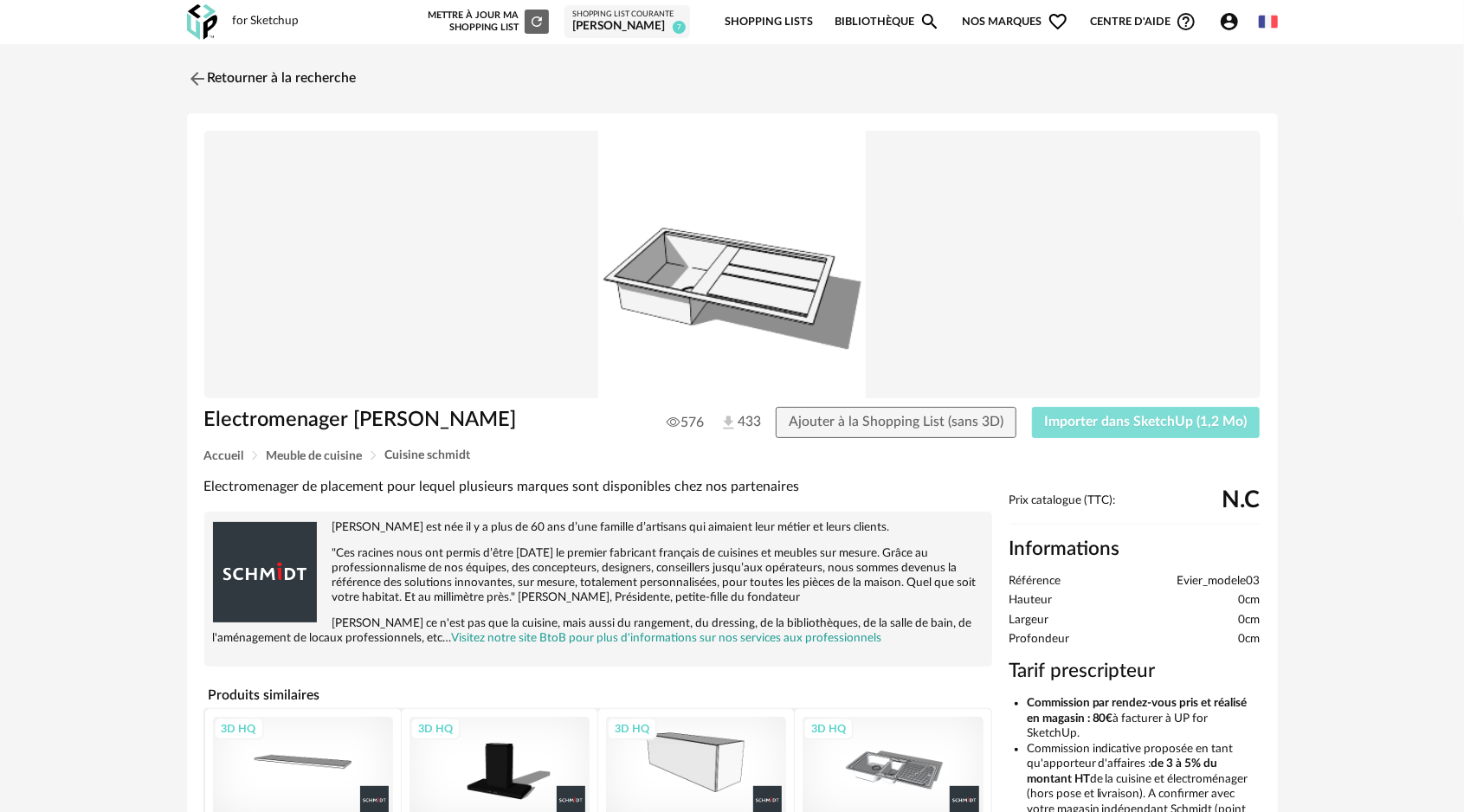
click at [1138, 427] on span "Importer dans SketchUp (1,2 Mo)" at bounding box center [1146, 422] width 203 height 14
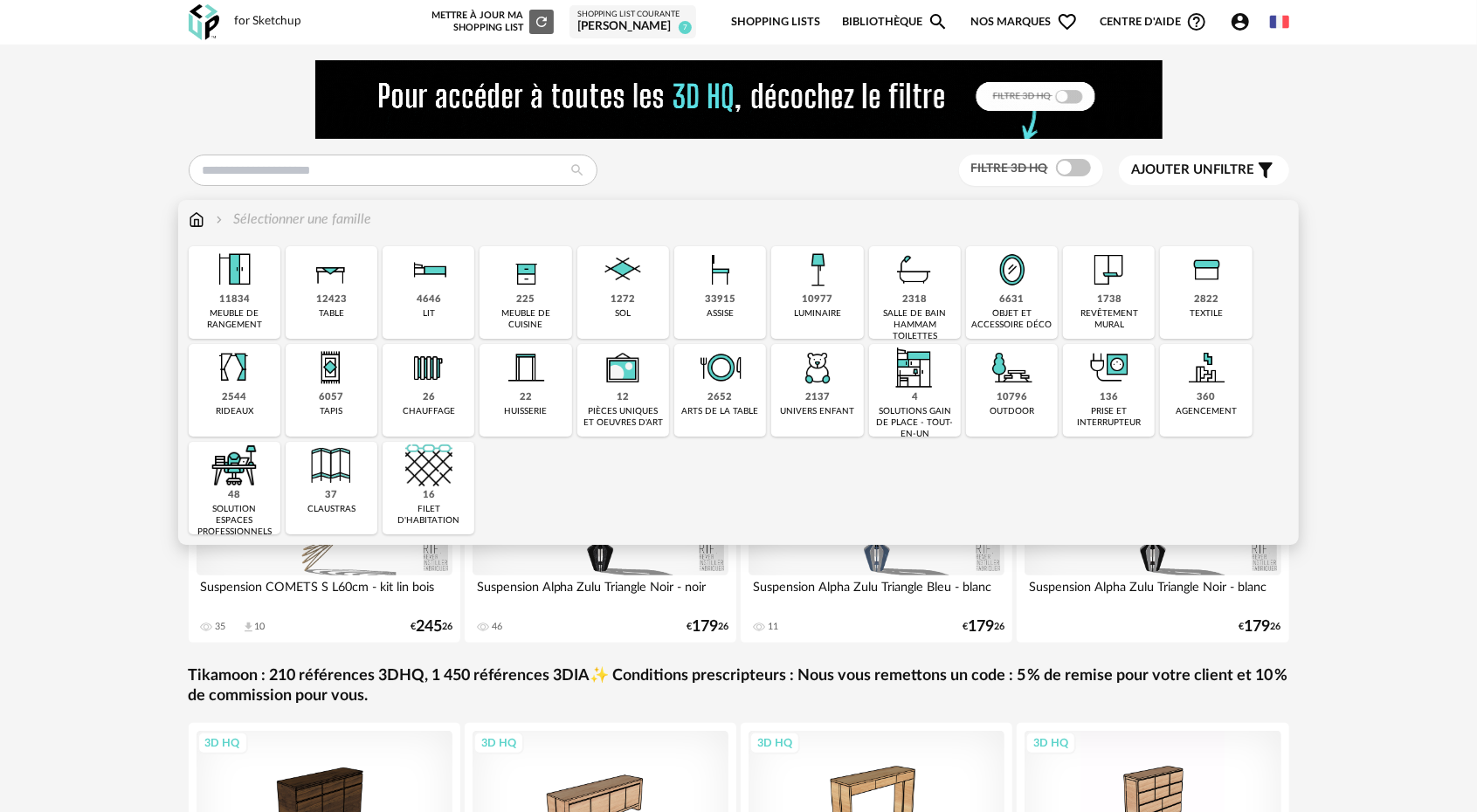
click at [531, 286] on img at bounding box center [526, 270] width 47 height 47
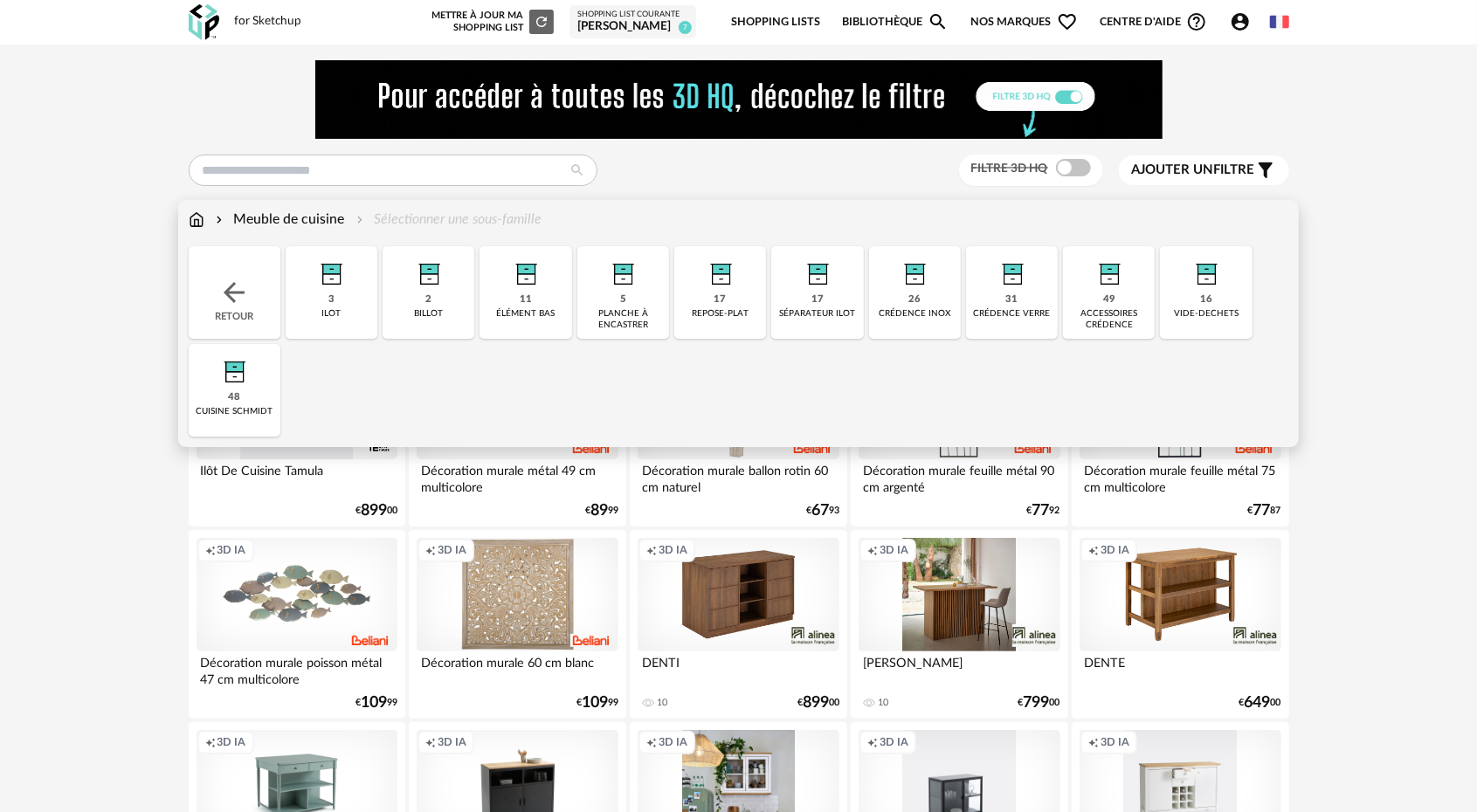
click at [334, 295] on div "3 ilot" at bounding box center [331, 293] width 92 height 93
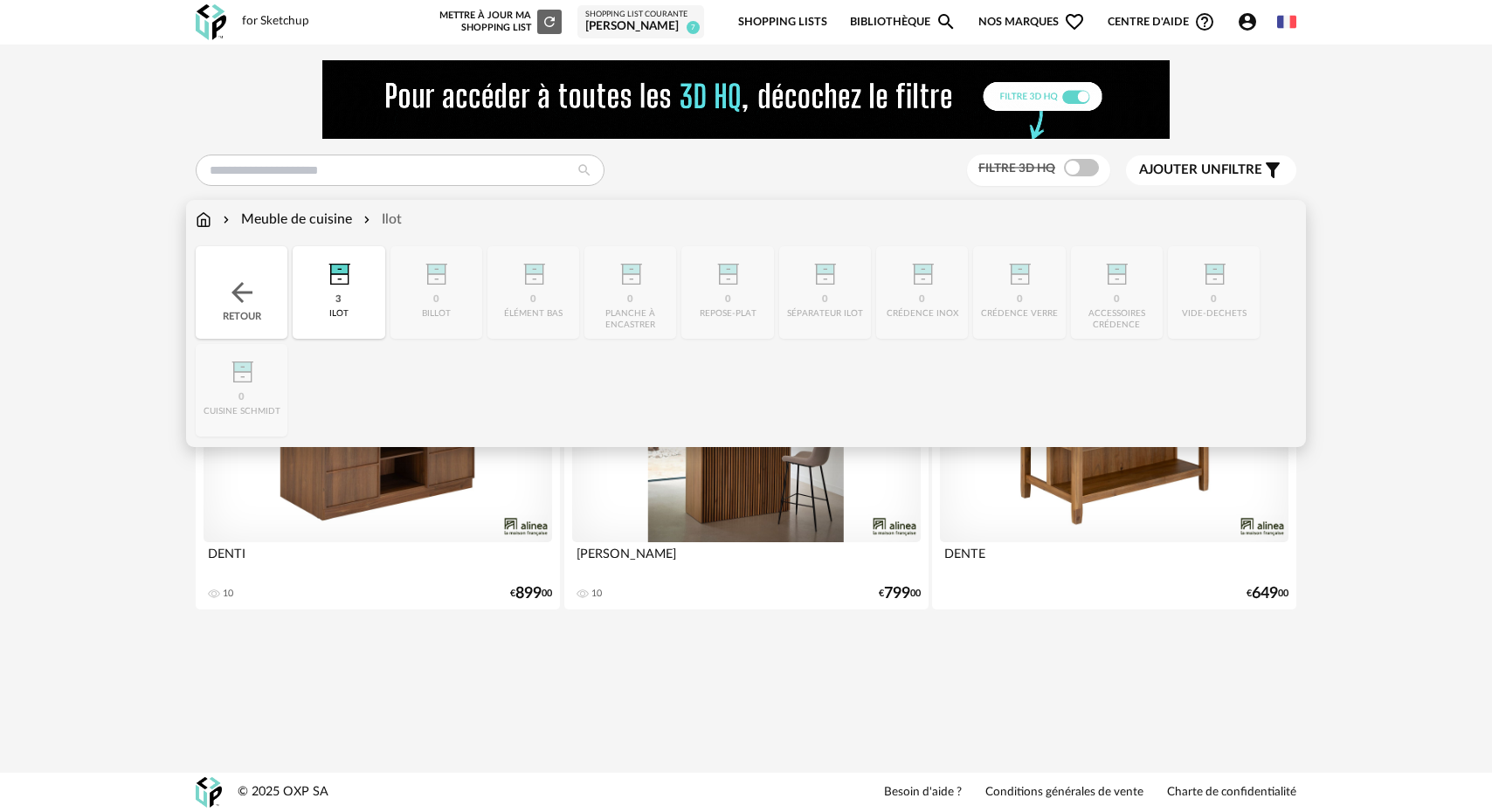
click at [290, 218] on div "Meuble de cuisine" at bounding box center [285, 220] width 132 height 20
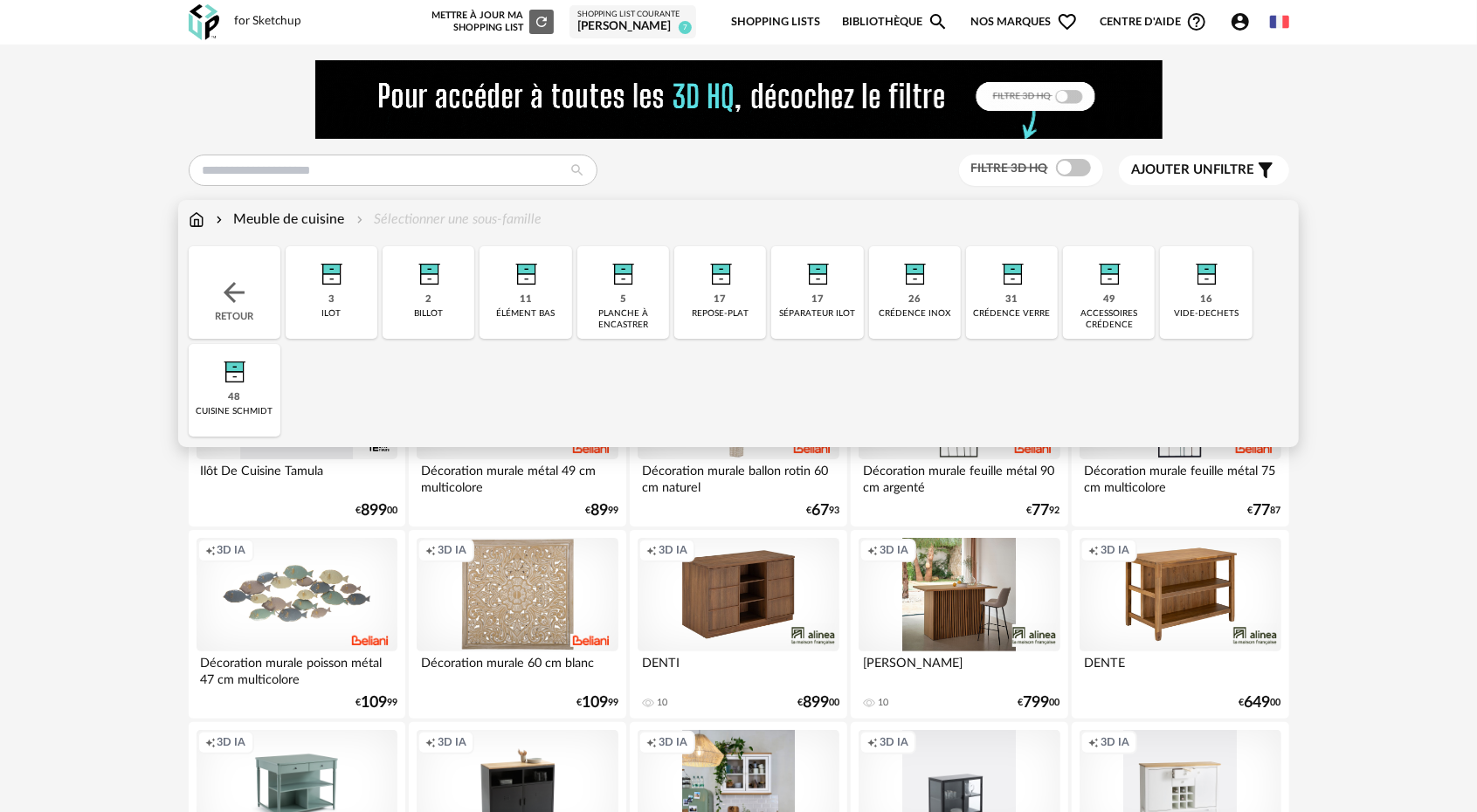
click at [204, 411] on div "cuisine schmidt" at bounding box center [233, 411] width 77 height 12
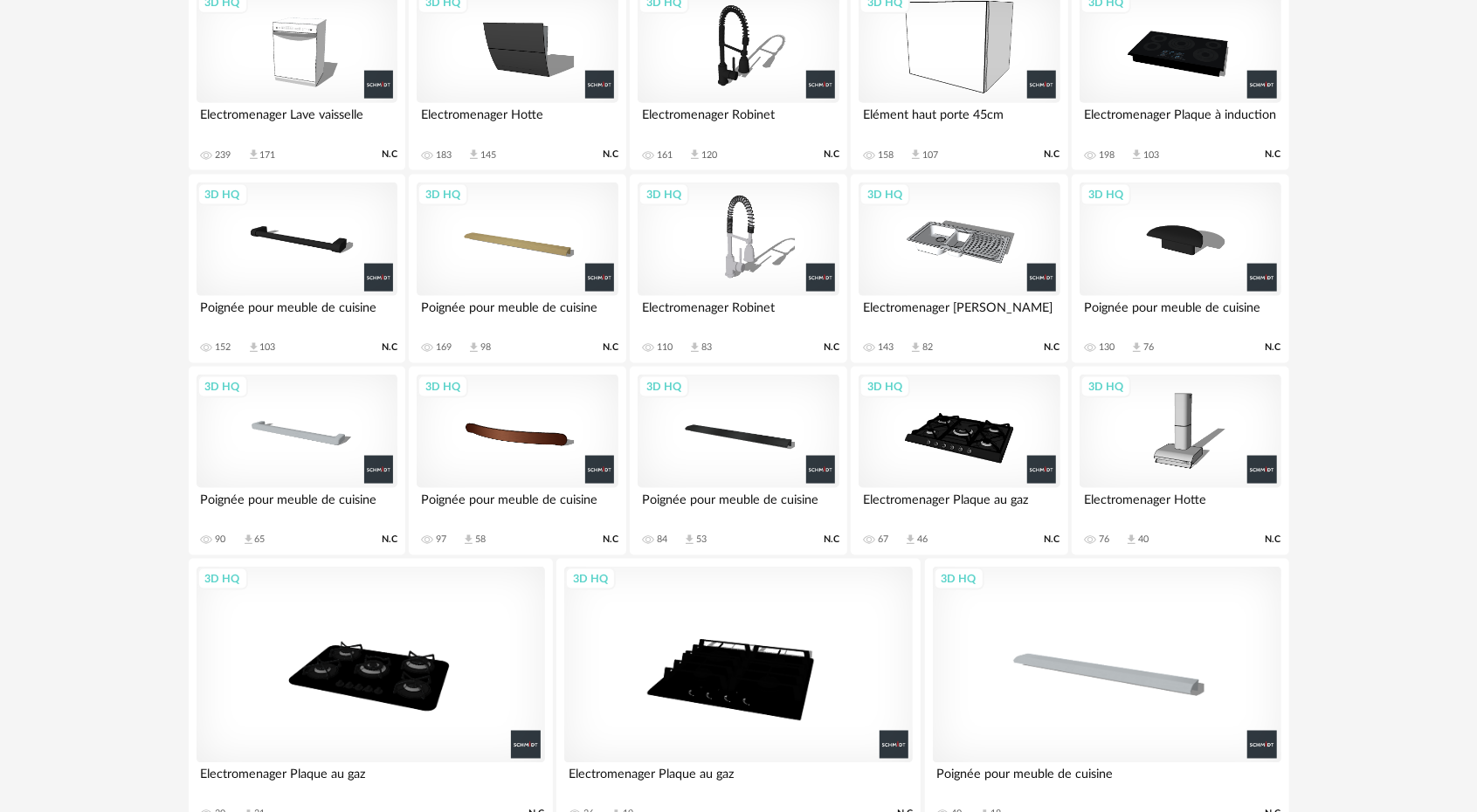
scroll to position [1572, 0]
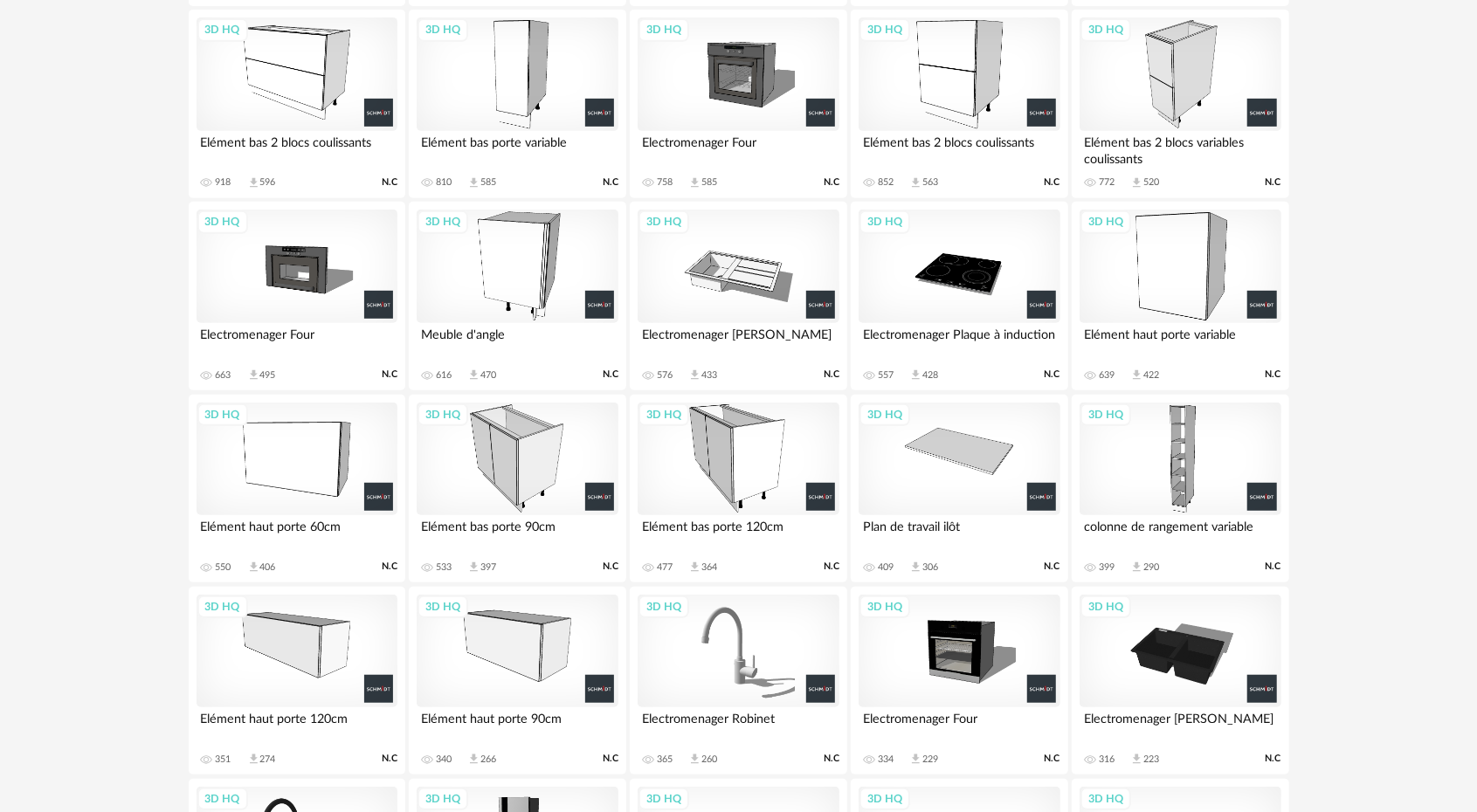
scroll to position [524, 0]
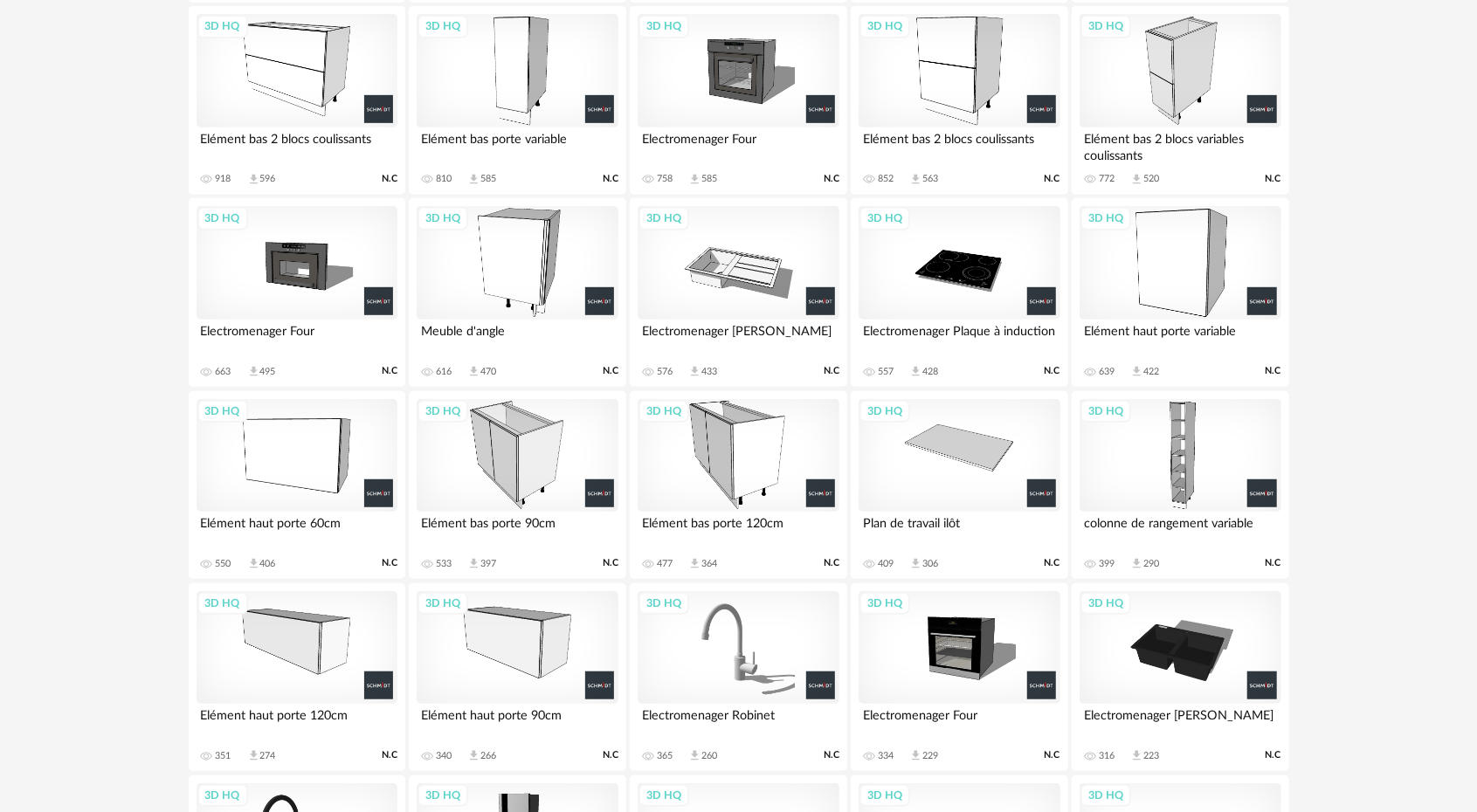
click at [1168, 275] on div "3D HQ" at bounding box center [1180, 263] width 201 height 113
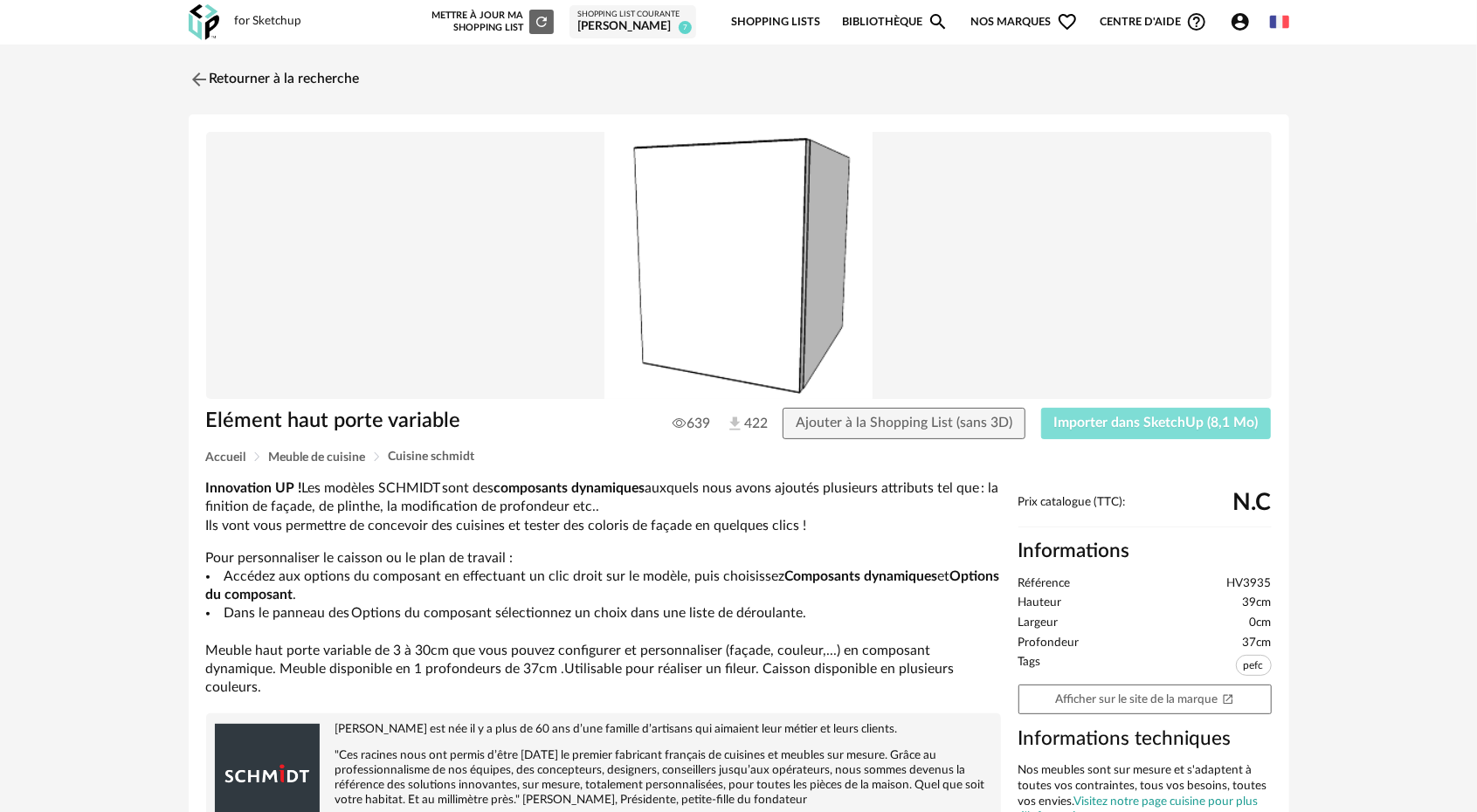
click at [1111, 420] on span "Importer dans SketchUp (8,1 Mo)" at bounding box center [1156, 423] width 204 height 14
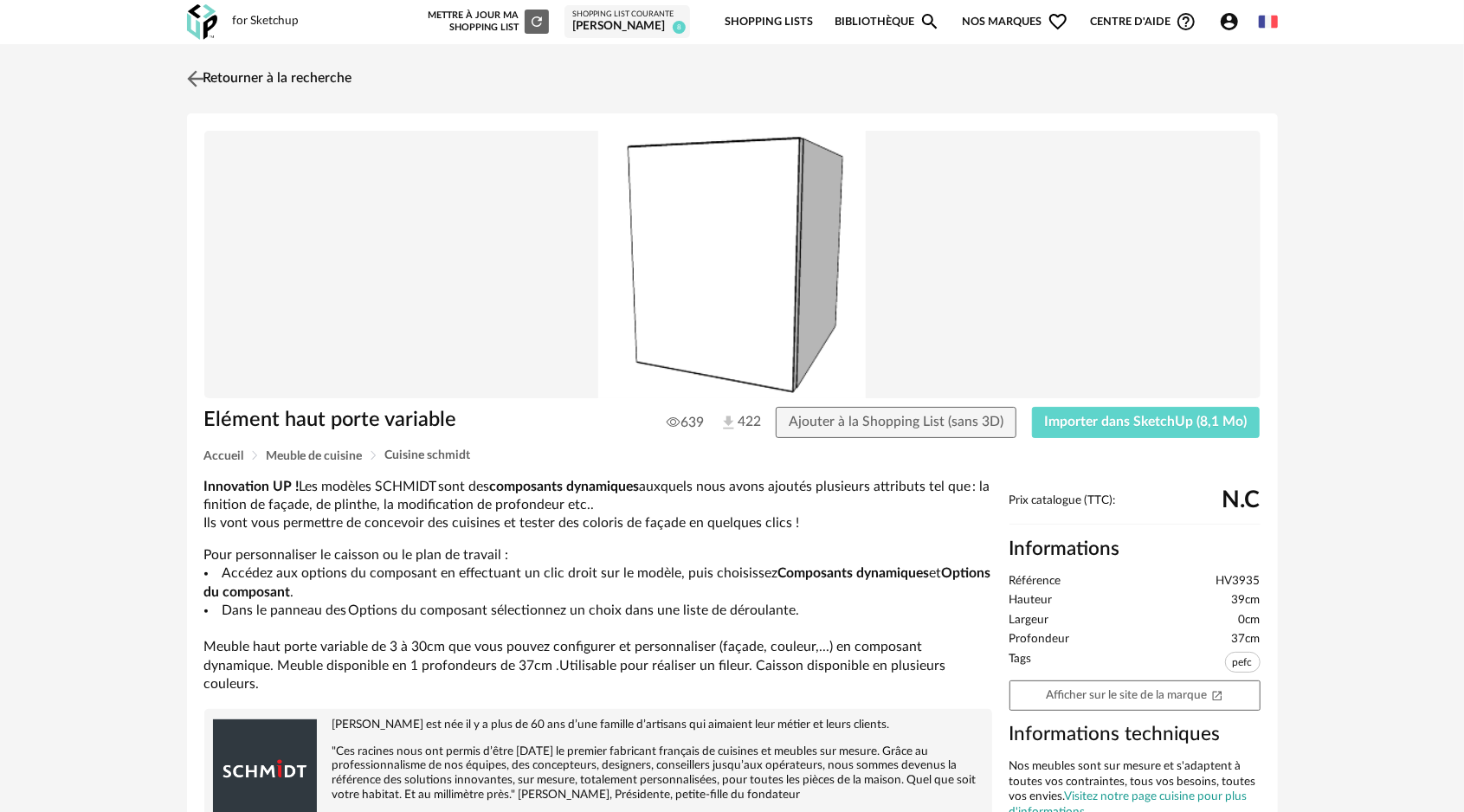
click at [199, 74] on img at bounding box center [195, 79] width 25 height 25
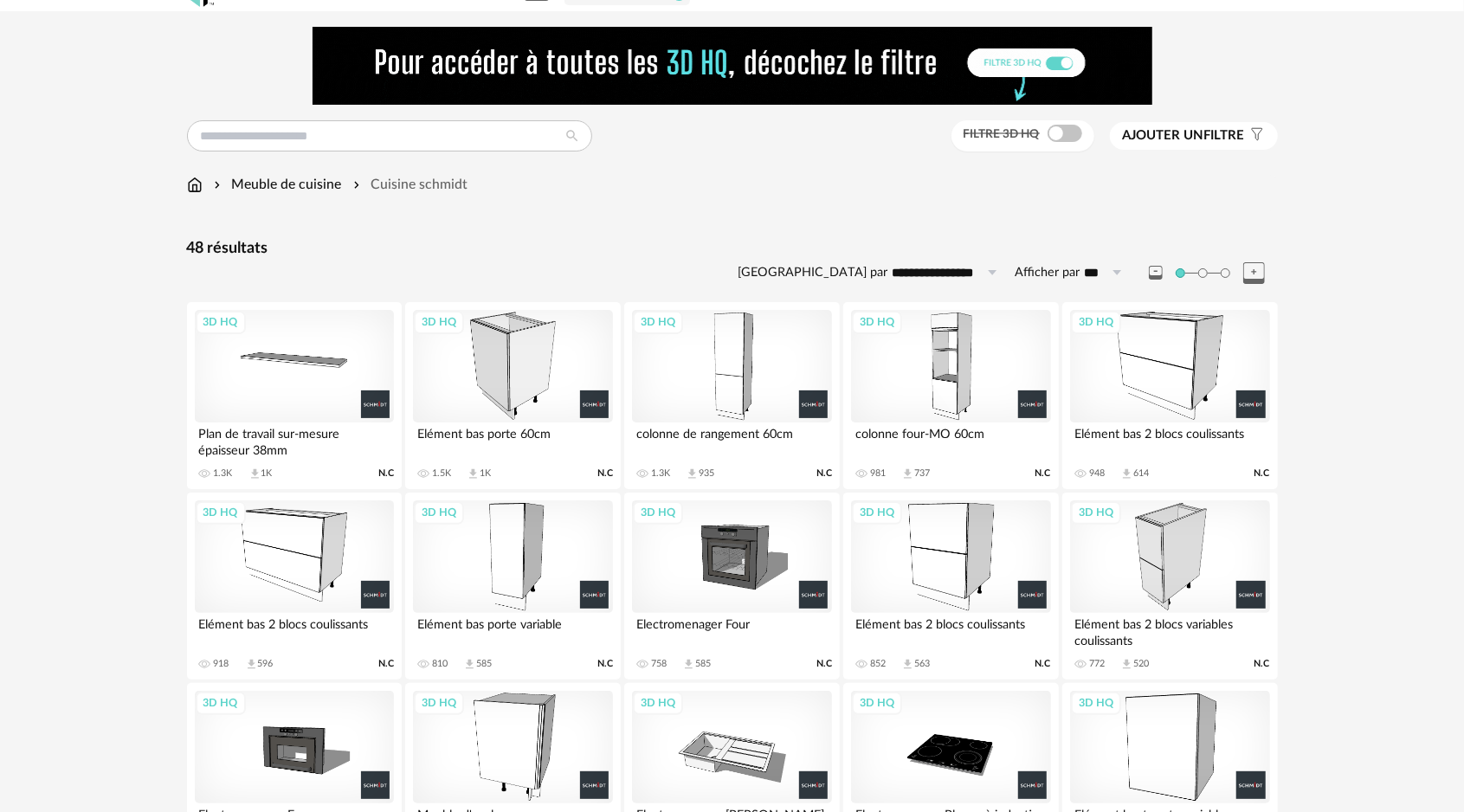
scroll to position [22, 0]
